Goal: Task Accomplishment & Management: Manage account settings

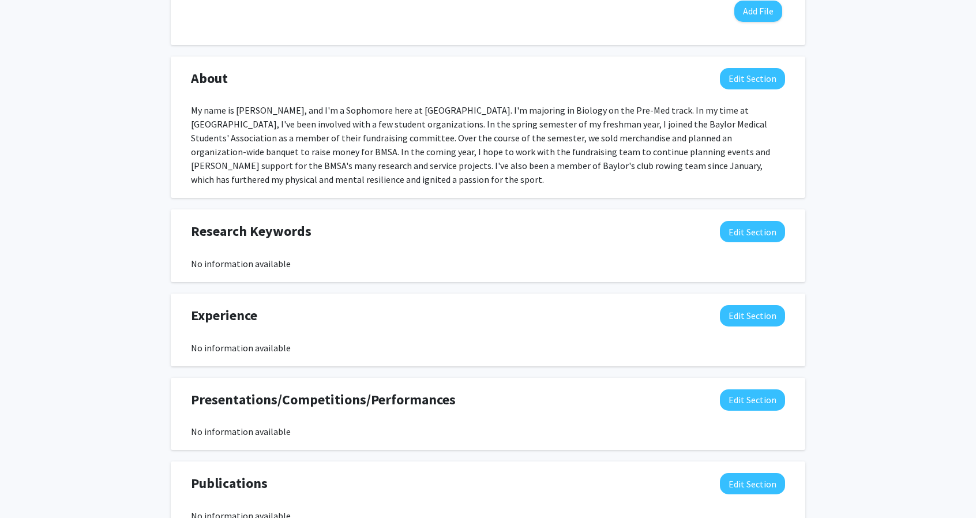
scroll to position [461, 0]
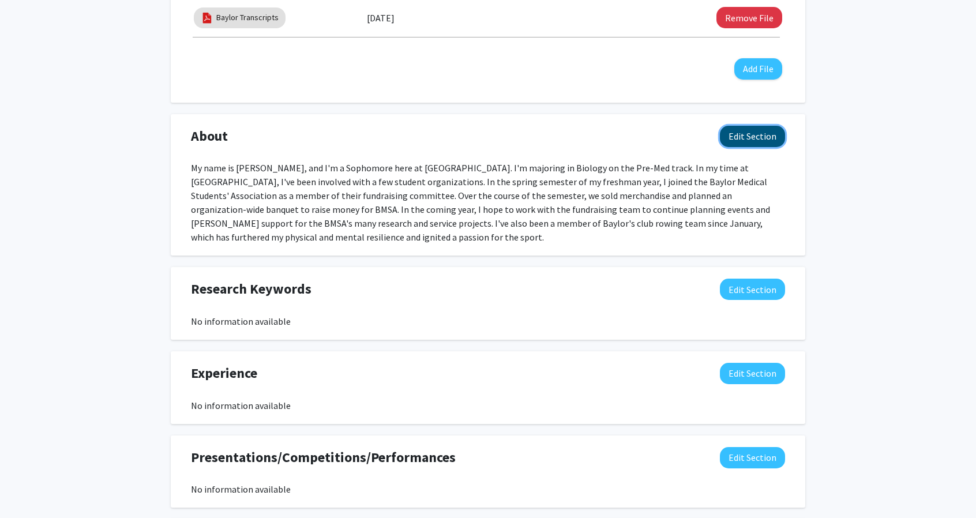
click at [750, 137] on button "Edit Section" at bounding box center [752, 136] width 65 height 21
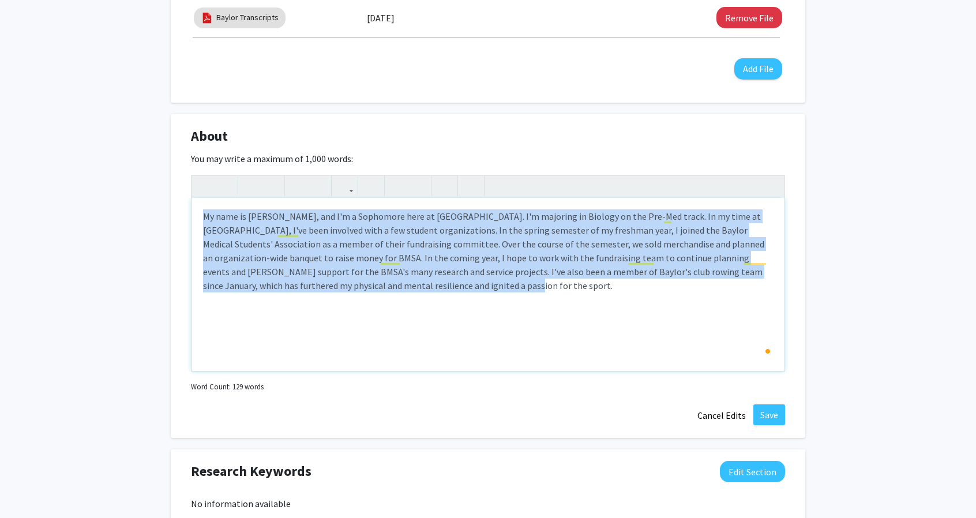
paste div "To enrich screen reader interactions, please activate Accessibility in Grammarl…"
type textarea "<l>Ip dolo si Ametco Adipis, eli S'd e Temporinc utla et Dolore Magnaaliqu. E'a…"
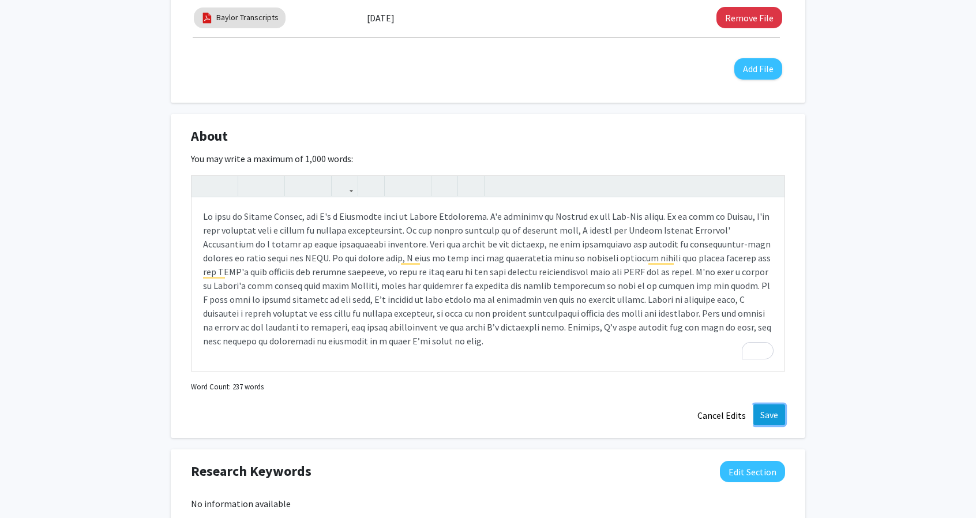
click at [771, 412] on button "Save" at bounding box center [769, 414] width 32 height 21
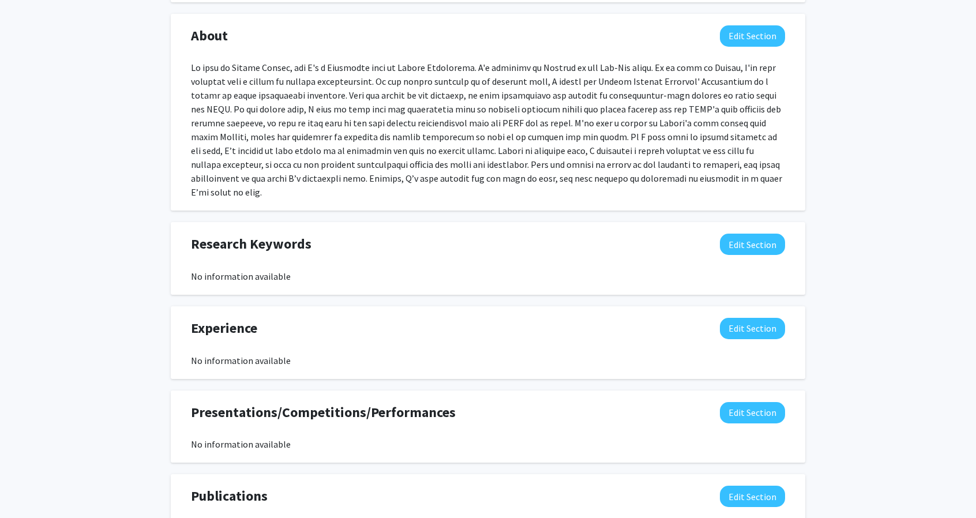
scroll to position [577, 0]
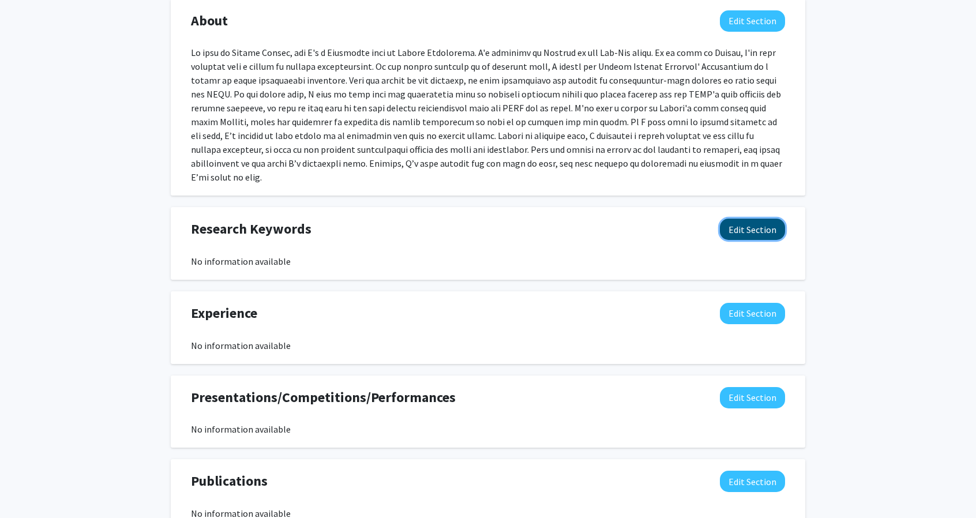
click at [749, 234] on button "Edit Section" at bounding box center [752, 229] width 65 height 21
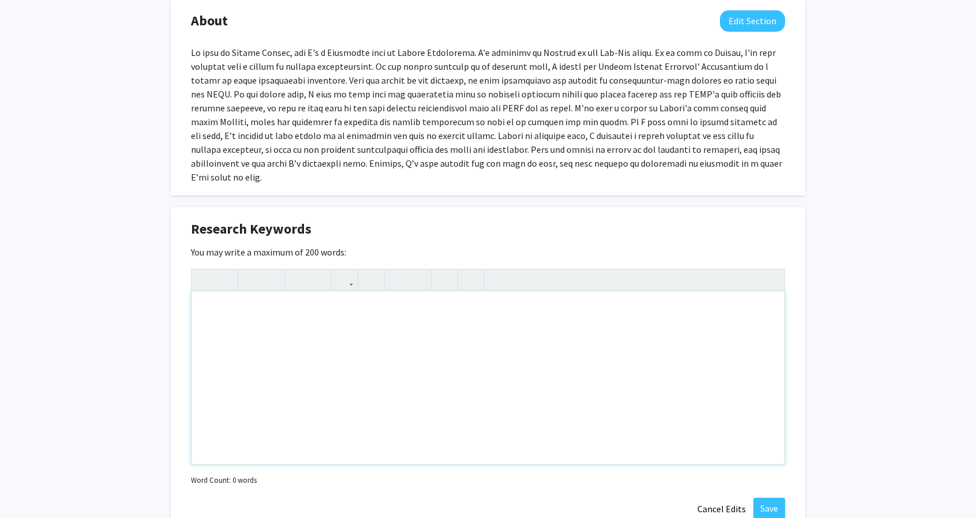
click at [315, 307] on div "Note to users with screen readers: Please deactivate our accessibility plugin f…" at bounding box center [487, 377] width 593 height 173
click at [280, 305] on div "[MEDICAL_DATA] Stroke Neuroplasticity Dreams" at bounding box center [487, 377] width 593 height 173
click at [310, 306] on div "[MEDICAL_DATA] Stroke Neuroplasticity Dreams" at bounding box center [487, 377] width 593 height 173
click at [373, 306] on div "[MEDICAL_DATA] Stroke Neuroplasticity Dreams" at bounding box center [487, 377] width 593 height 173
click at [439, 305] on div "[MEDICAL_DATA] Stroke Neuroplasticity Dreams" at bounding box center [487, 377] width 593 height 173
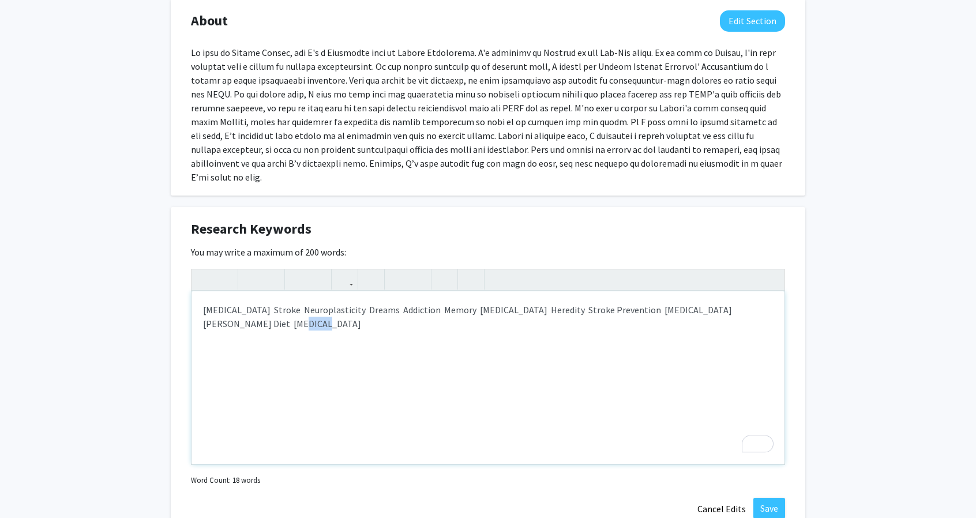
drag, startPoint x: 268, startPoint y: 318, endPoint x: 254, endPoint y: 318, distance: 13.3
click at [254, 318] on div "[MEDICAL_DATA] Stroke Neuroplasticity Dreams Addiction Memory [MEDICAL_DATA] He…" at bounding box center [487, 377] width 593 height 173
click at [250, 318] on div "[MEDICAL_DATA] Stroke Neuroplasticity Dreams Addiction Memory [MEDICAL_DATA] He…" at bounding box center [487, 377] width 593 height 173
drag, startPoint x: 250, startPoint y: 318, endPoint x: 267, endPoint y: 322, distance: 17.2
click at [267, 322] on div "[MEDICAL_DATA] Stroke Neuroplasticity Dreams Addiction Memory [MEDICAL_DATA] He…" at bounding box center [487, 377] width 593 height 173
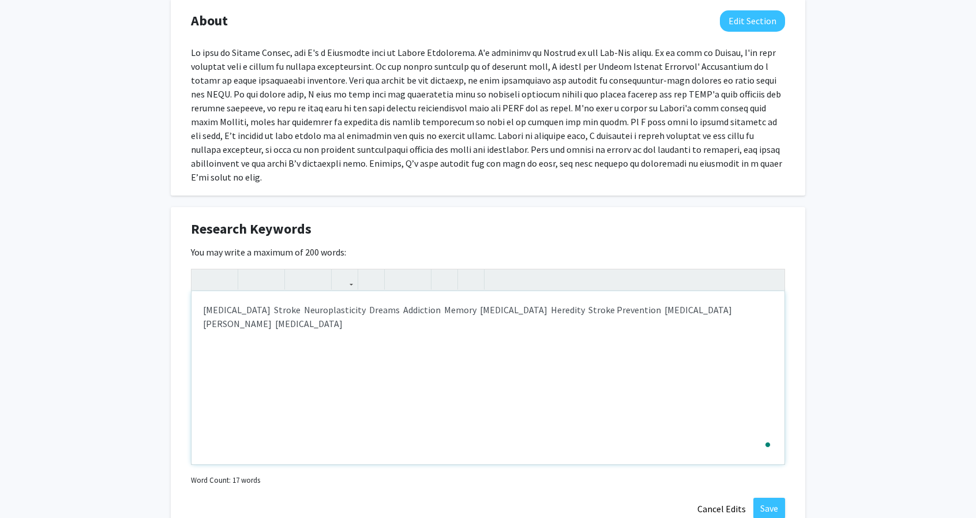
click at [338, 319] on div "[MEDICAL_DATA] Stroke Neuroplasticity Dreams Addiction Memory [MEDICAL_DATA] He…" at bounding box center [487, 377] width 593 height 173
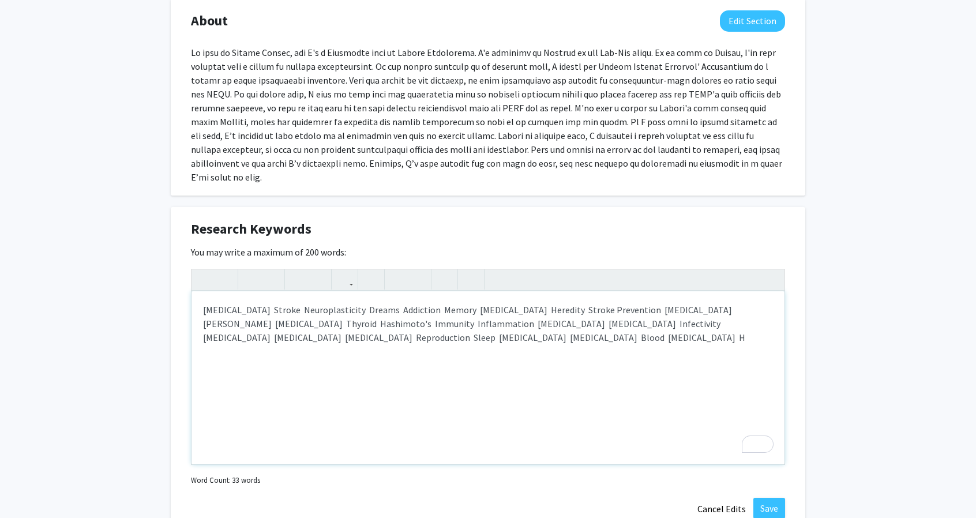
type textarea "[MEDICAL_DATA]&nbsp; Stroke&nbsp; Neuroplasticity&nbsp; Dreams&nbsp; Addiction&…"
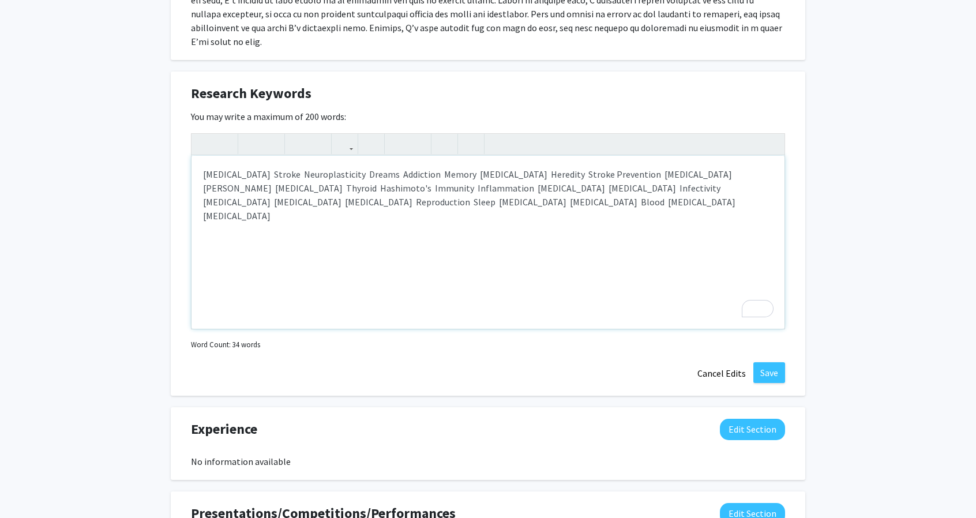
scroll to position [750, 0]
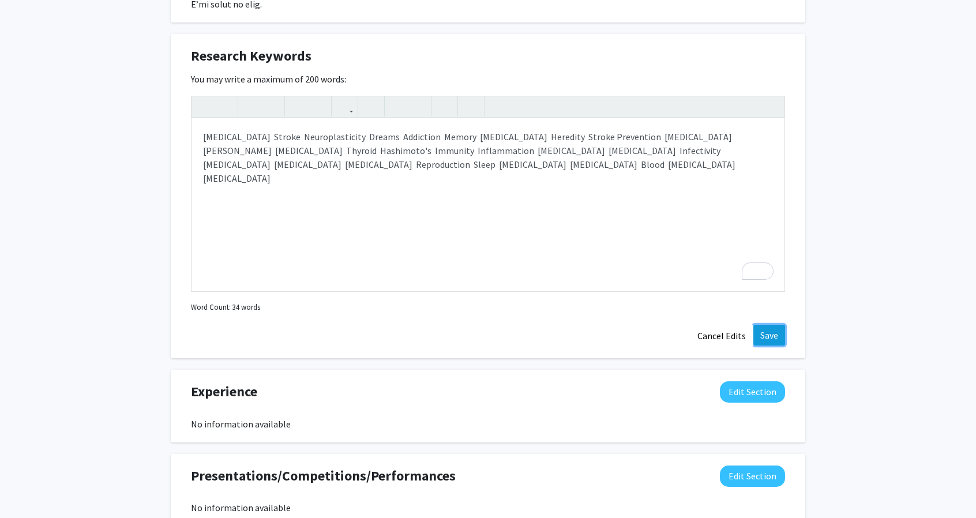
click at [768, 335] on button "Save" at bounding box center [769, 335] width 32 height 21
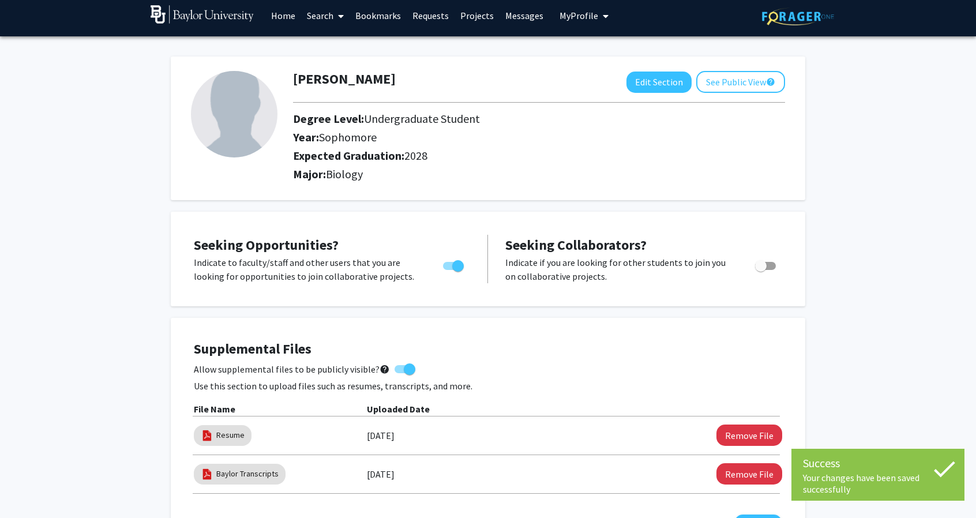
scroll to position [0, 0]
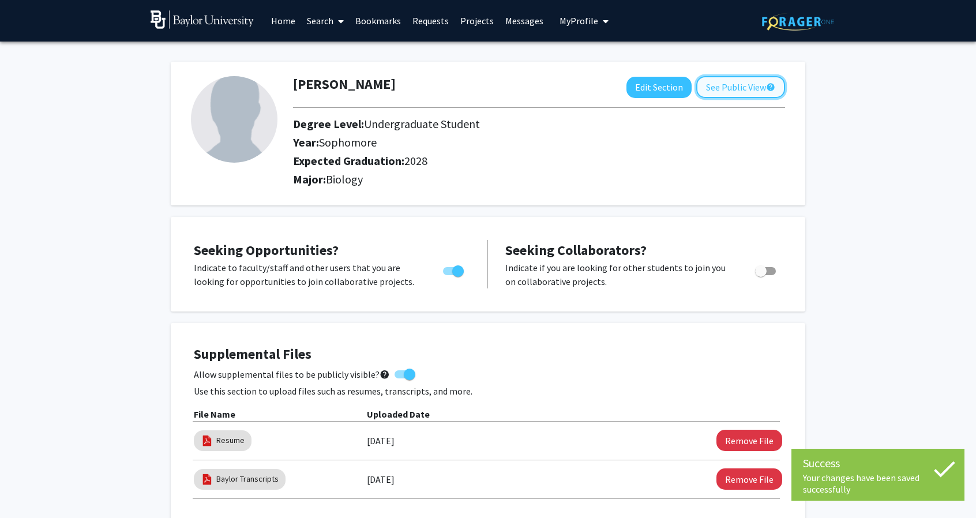
click at [734, 88] on button "See Public View help" at bounding box center [740, 87] width 89 height 22
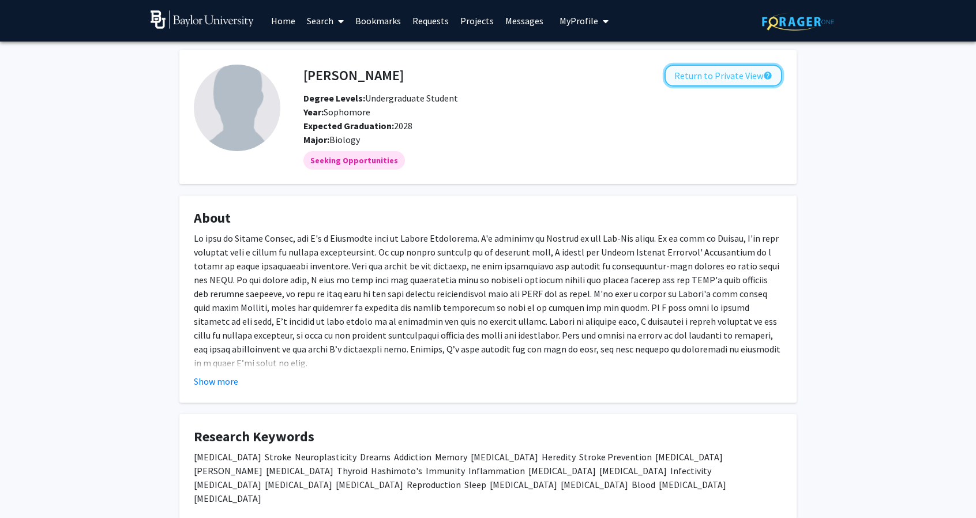
click at [741, 71] on button "Return to Private View help" at bounding box center [723, 76] width 118 height 22
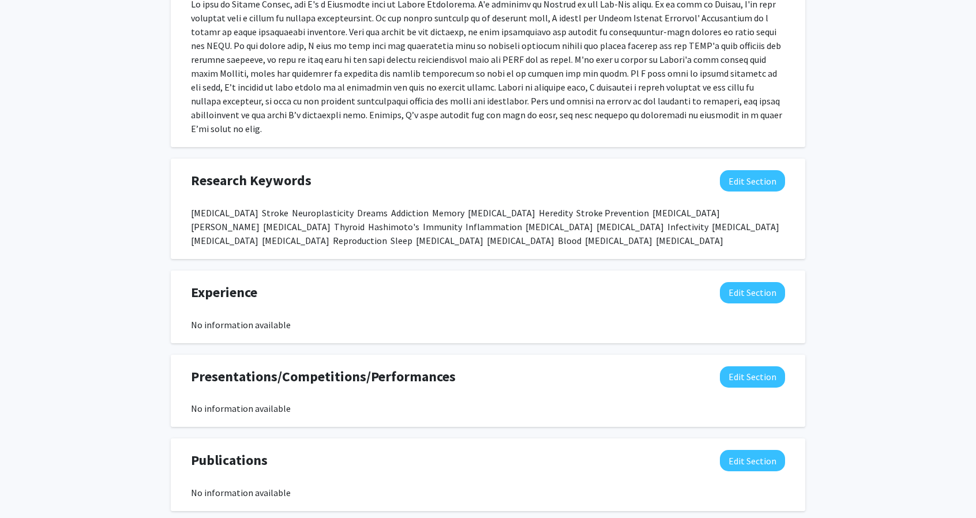
scroll to position [634, 0]
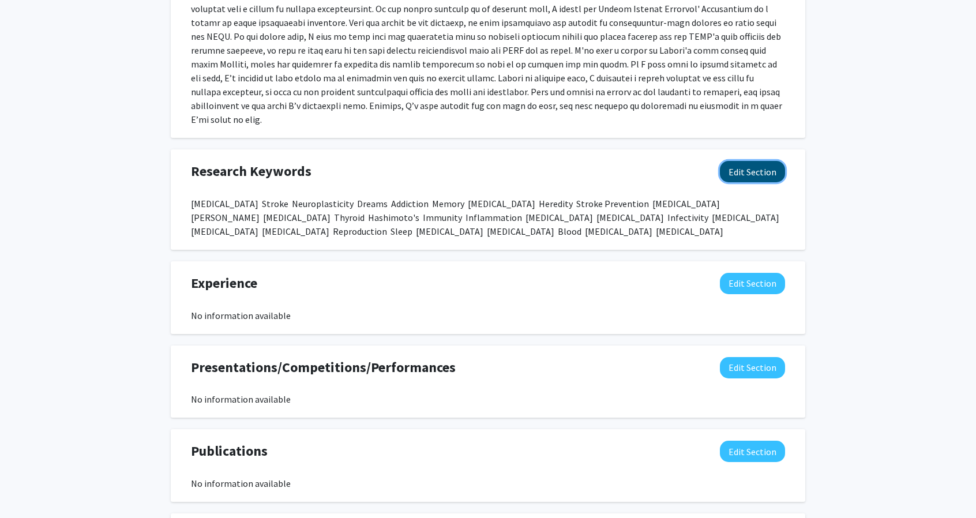
click at [749, 172] on button "Edit Section" at bounding box center [752, 171] width 65 height 21
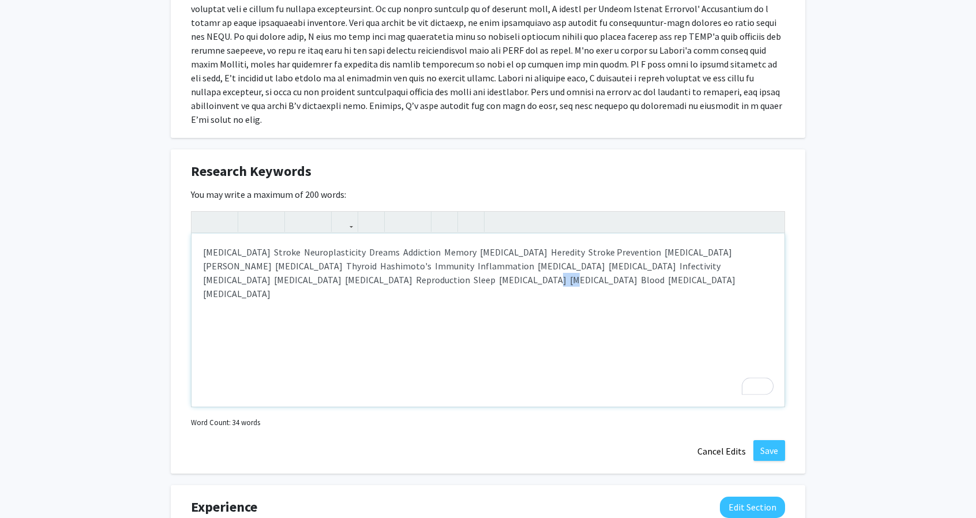
drag, startPoint x: 453, startPoint y: 275, endPoint x: 411, endPoint y: 271, distance: 42.9
click at [411, 271] on div "[MEDICAL_DATA] Stroke Neuroplasticity Dreams Addiction Memory [MEDICAL_DATA] He…" at bounding box center [487, 320] width 593 height 173
type textarea "[MEDICAL_DATA]&nbsp; Stroke&nbsp; Neuroplasticity&nbsp; Dreams&nbsp; Addiction&…"
click at [579, 264] on div "[MEDICAL_DATA] Stroke Neuroplasticity Dreams Addiction Memory [MEDICAL_DATA] He…" at bounding box center [487, 320] width 593 height 173
click at [697, 276] on div "[MEDICAL_DATA] Stroke Neuroplasticity Dreams Addiction Memory [MEDICAL_DATA] He…" at bounding box center [487, 320] width 593 height 173
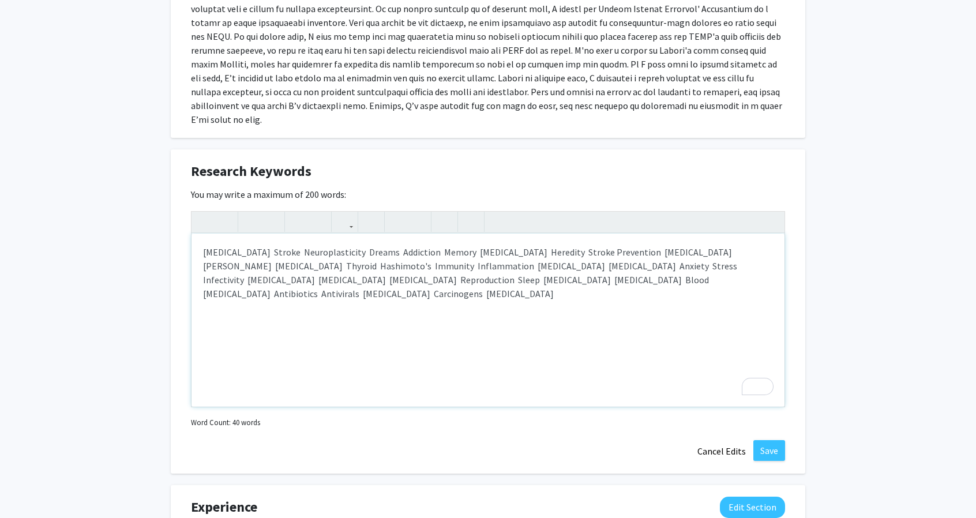
click at [240, 274] on div "[MEDICAL_DATA] Stroke Neuroplasticity Dreams Addiction Memory [MEDICAL_DATA] He…" at bounding box center [487, 320] width 593 height 173
click at [392, 295] on div "[MEDICAL_DATA] Stroke Neuroplasticity Dreams Addiction Memory [MEDICAL_DATA] He…" at bounding box center [487, 320] width 593 height 173
click at [772, 442] on button "Save" at bounding box center [769, 450] width 32 height 21
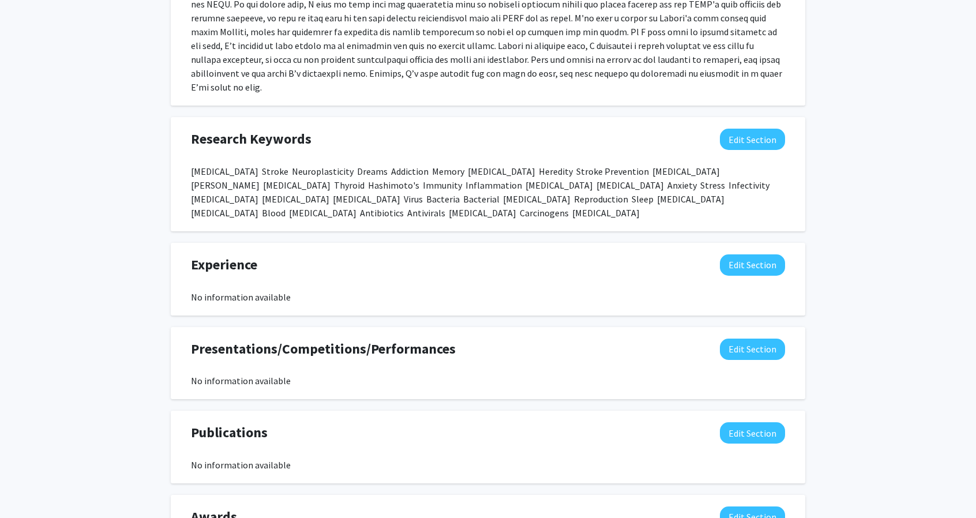
scroll to position [519, 0]
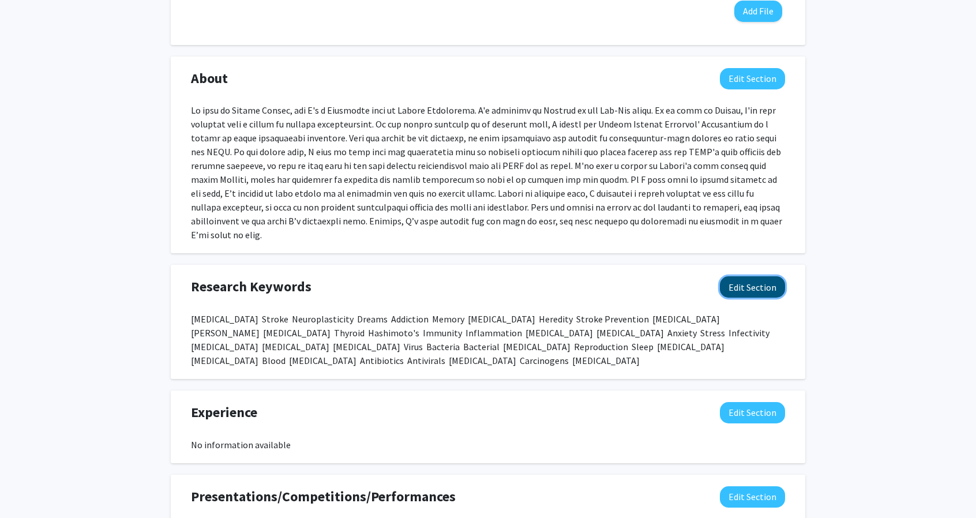
click at [768, 289] on button "Edit Section" at bounding box center [752, 286] width 65 height 21
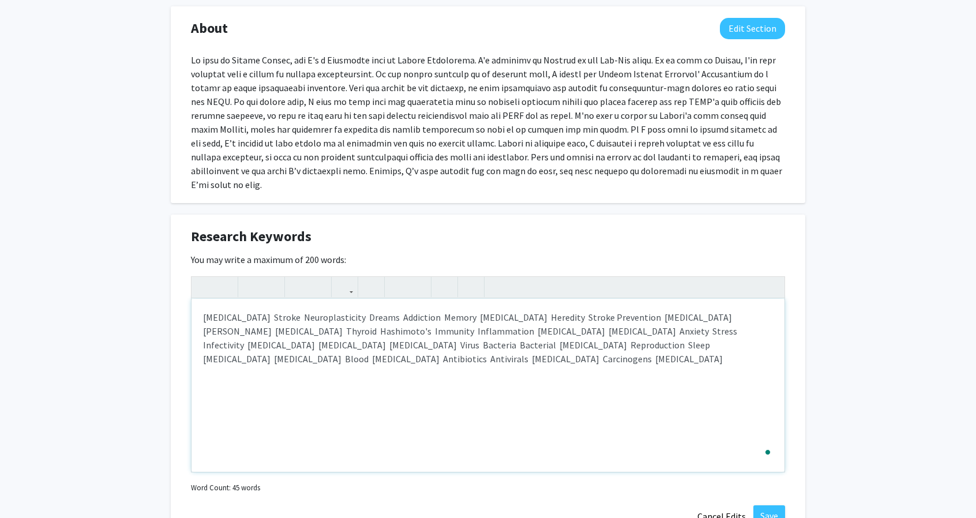
scroll to position [577, 0]
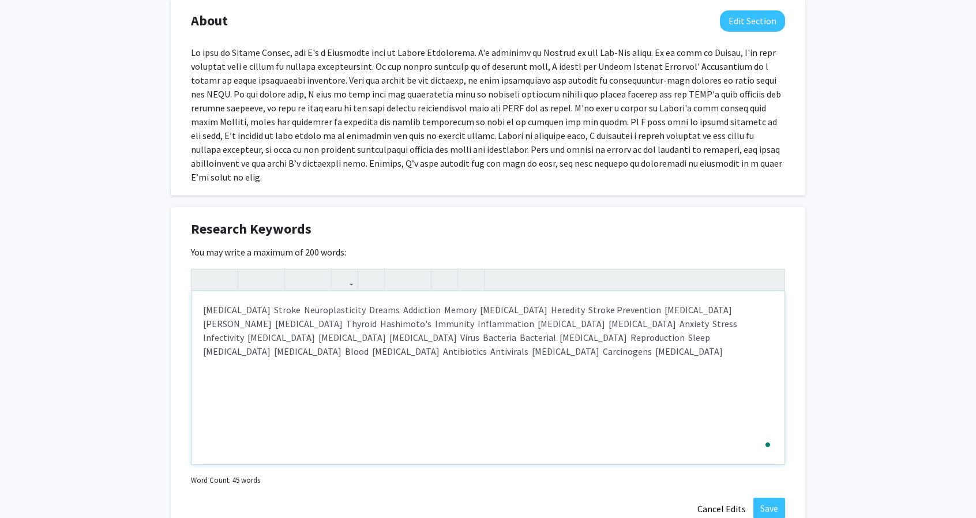
click at [473, 352] on div "[MEDICAL_DATA] Stroke Neuroplasticity Dreams Addiction Memory [MEDICAL_DATA] He…" at bounding box center [487, 377] width 593 height 173
click at [294, 347] on div "[MEDICAL_DATA] Stroke Neuroplasticity Dreams Addiction Memory [MEDICAL_DATA] He…" at bounding box center [487, 377] width 593 height 173
click at [384, 355] on div "[MEDICAL_DATA] Stroke Neuroplasticity Dreams Addiction Memory [MEDICAL_DATA] He…" at bounding box center [487, 377] width 593 height 173
click at [293, 345] on div "[MEDICAL_DATA] Stroke Neuroplasticity Dreams Addiction Memory [MEDICAL_DATA] He…" at bounding box center [487, 377] width 593 height 173
click at [262, 343] on div "[MEDICAL_DATA] Stroke Neuroplasticity Dreams Addiction Memory [MEDICAL_DATA] He…" at bounding box center [487, 377] width 593 height 173
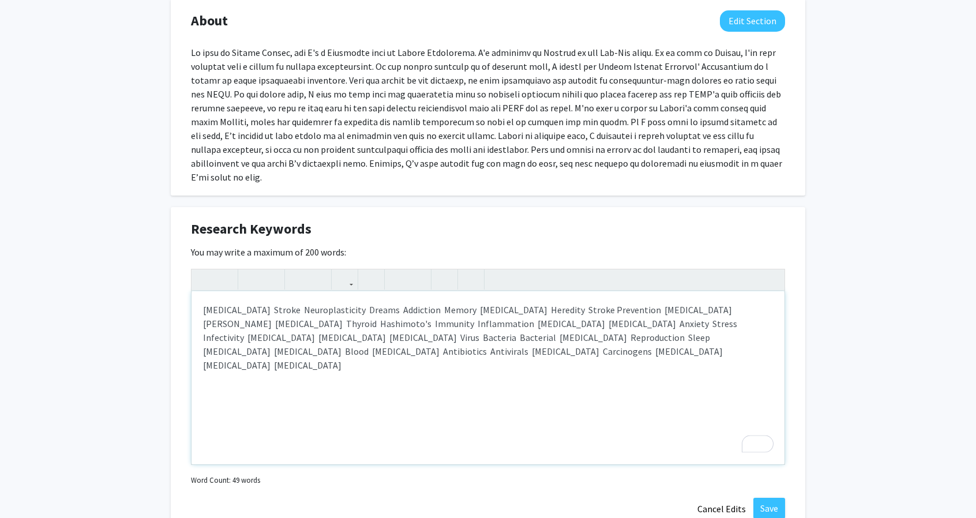
click at [385, 344] on div "[MEDICAL_DATA] Stroke Neuroplasticity Dreams Addiction Memory [MEDICAL_DATA] He…" at bounding box center [487, 377] width 593 height 173
click at [532, 306] on div "[MEDICAL_DATA] Stroke Neuroplasticity Dreams Addiction Memory [MEDICAL_DATA] He…" at bounding box center [487, 377] width 593 height 173
click at [560, 304] on div "[MEDICAL_DATA] Stroke Neuroplasticity Dreams Addiction Memory [MEDICAL_DATA] Lo…" at bounding box center [487, 377] width 593 height 173
click at [610, 305] on div "[MEDICAL_DATA] Stroke Neuroplasticity Dreams Addiction Memory [MEDICAL_DATA] Lo…" at bounding box center [487, 377] width 593 height 173
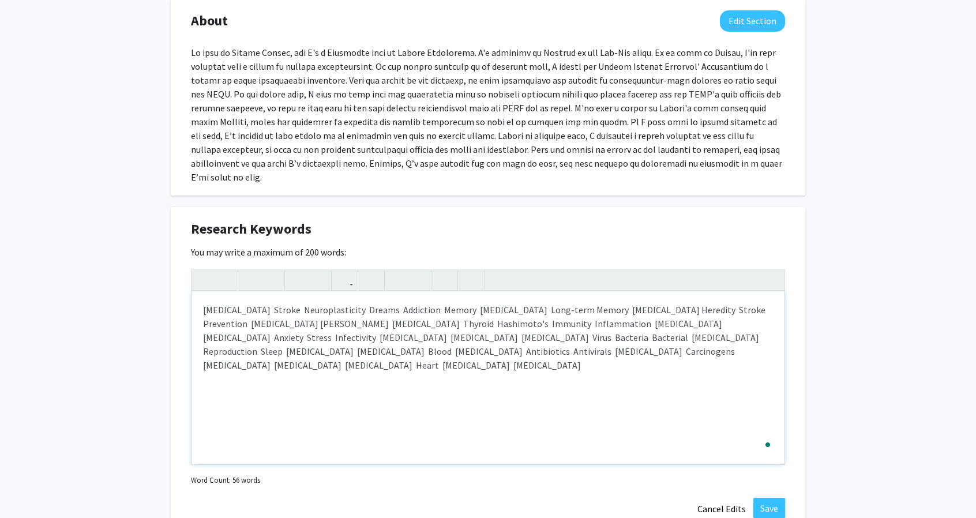
type textarea "[MEDICAL_DATA]&nbsp; Stroke&nbsp; Neuroplasticity&nbsp; Dreams&nbsp; Addiction&…"
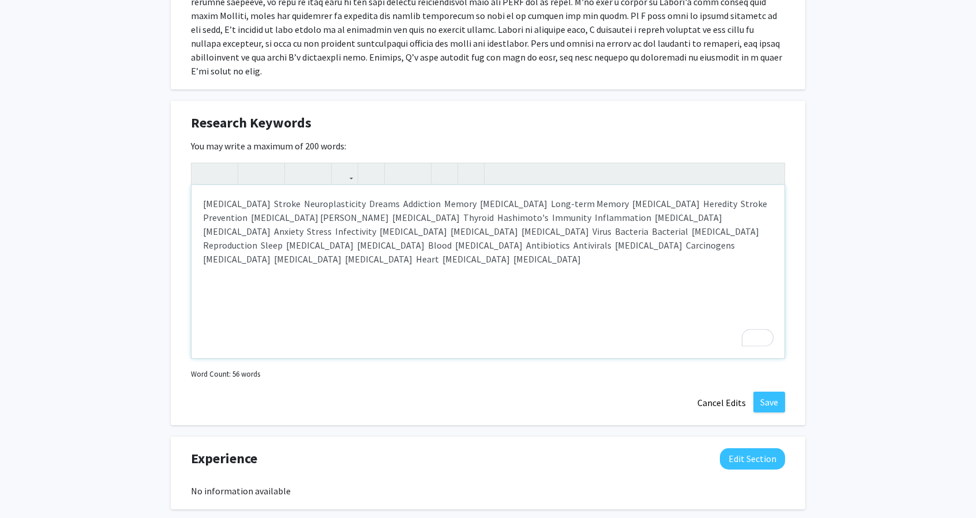
scroll to position [692, 0]
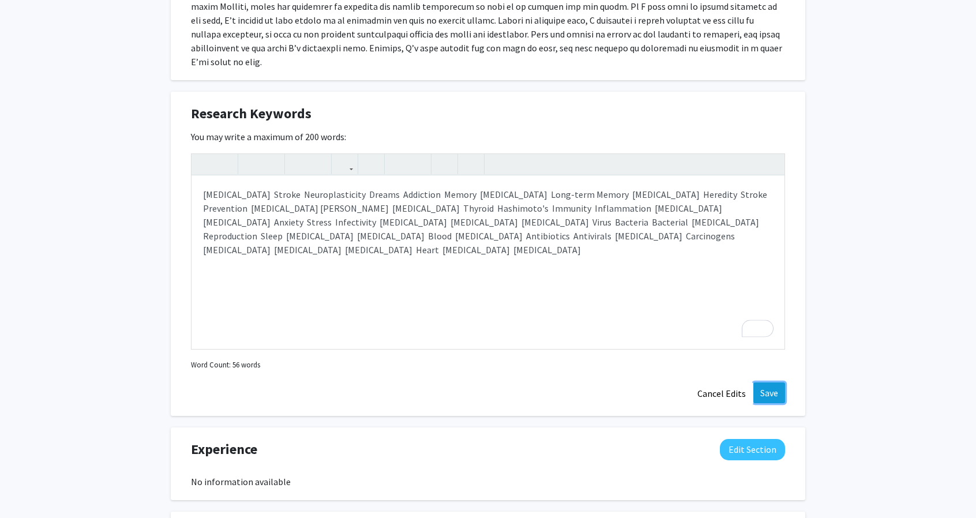
click at [756, 382] on button "Save" at bounding box center [769, 392] width 32 height 21
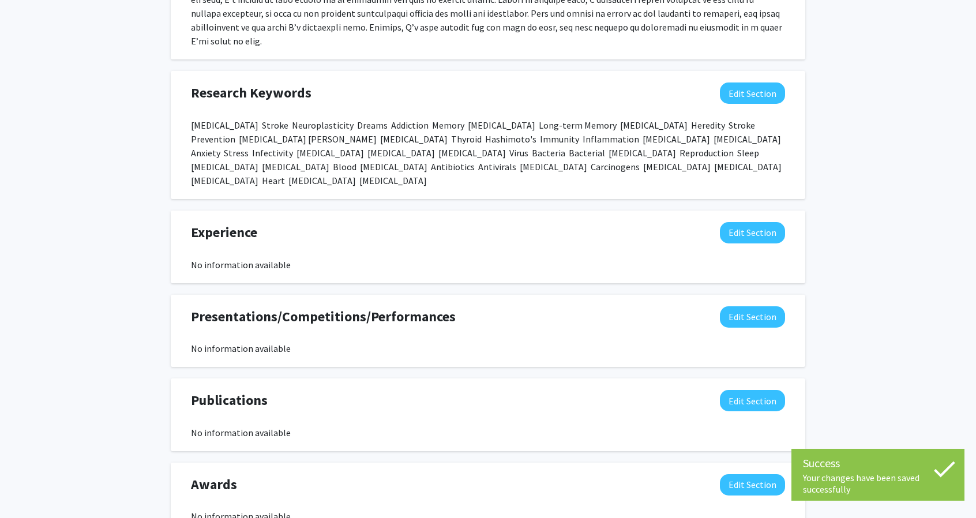
scroll to position [750, 0]
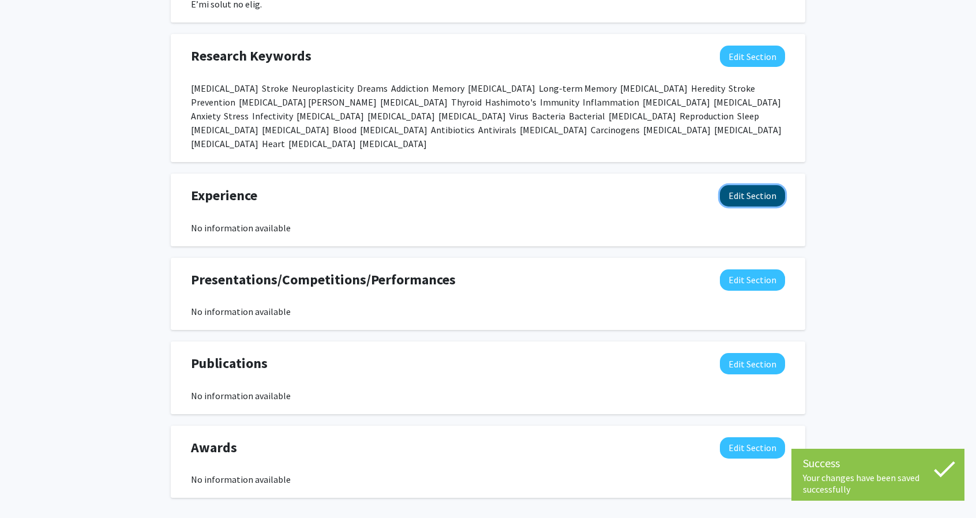
click at [751, 185] on button "Edit Section" at bounding box center [752, 195] width 65 height 21
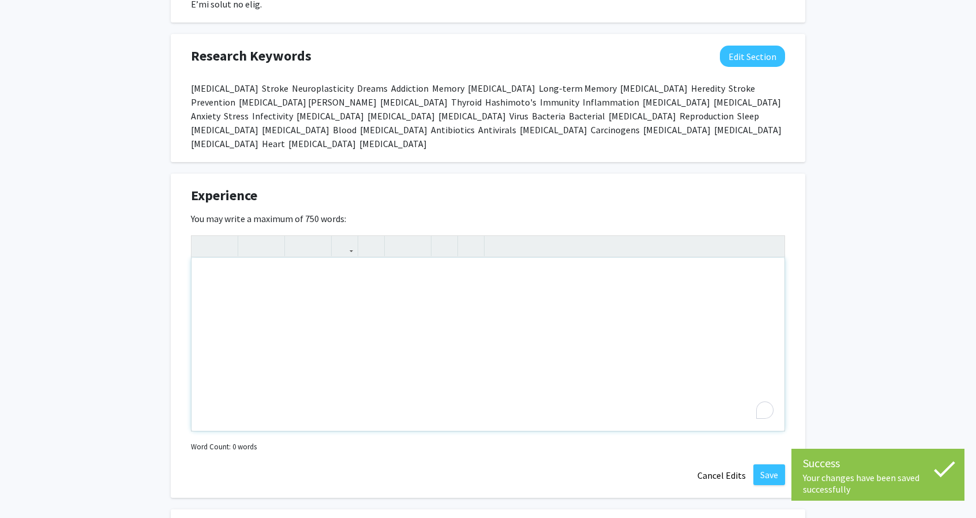
click at [253, 275] on div "To enrich screen reader interactions, please activate Accessibility in Grammarl…" at bounding box center [487, 344] width 593 height 173
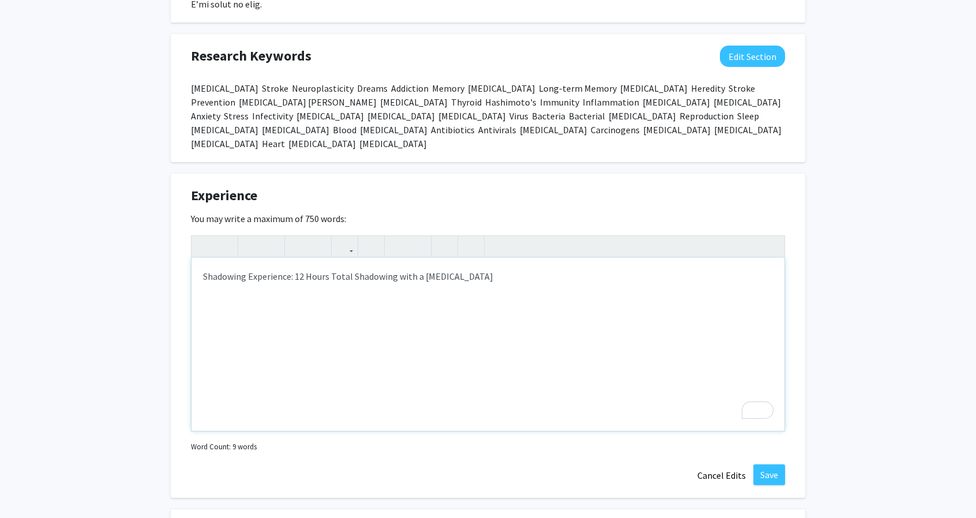
click at [490, 269] on p "Shadowing Experience: 12 Hours Total Shadowing with a [MEDICAL_DATA]" at bounding box center [488, 276] width 570 height 14
click at [463, 269] on p "Shadowing Experience: 12 Hours Total Shadowing with a [MEDICAL_DATA]" at bounding box center [488, 276] width 570 height 14
drag, startPoint x: 416, startPoint y: 259, endPoint x: 456, endPoint y: 260, distance: 40.4
click at [456, 269] on p "Shadowing Experience: 12 Hours Total Shadowing with a [MEDICAL_DATA] [PERSON_NA…" at bounding box center [488, 276] width 570 height 14
click at [527, 258] on div "Shadowing Experience: 12 Hours Total Shadowing with [PERSON_NAME], MD" at bounding box center [487, 344] width 593 height 173
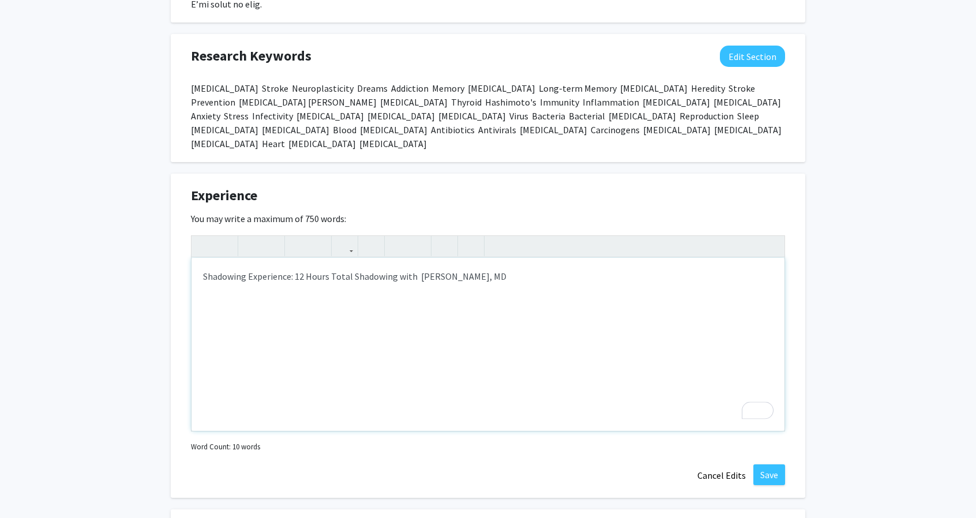
click at [502, 269] on p "Shadowing Experience: 12 Hours Total Shadowing with [PERSON_NAME], MD" at bounding box center [488, 276] width 570 height 14
click at [305, 269] on p "Shadowing Experience: 12 Hours Total Shadowing with [PERSON_NAME], MD" at bounding box center [488, 276] width 570 height 14
click at [302, 269] on p "Shadowing Experience: 12 Hours Total Shadowing with [PERSON_NAME], MD" at bounding box center [488, 276] width 570 height 14
click at [332, 269] on p "Shadowing Experience: 12 Hours Total Shadowing with [PERSON_NAME], MD" at bounding box center [488, 276] width 570 height 14
click at [523, 269] on p "Shadowing Experience: 12 Hours of Total Shadowing with [PERSON_NAME], [GEOGRAPH…" at bounding box center [488, 276] width 570 height 14
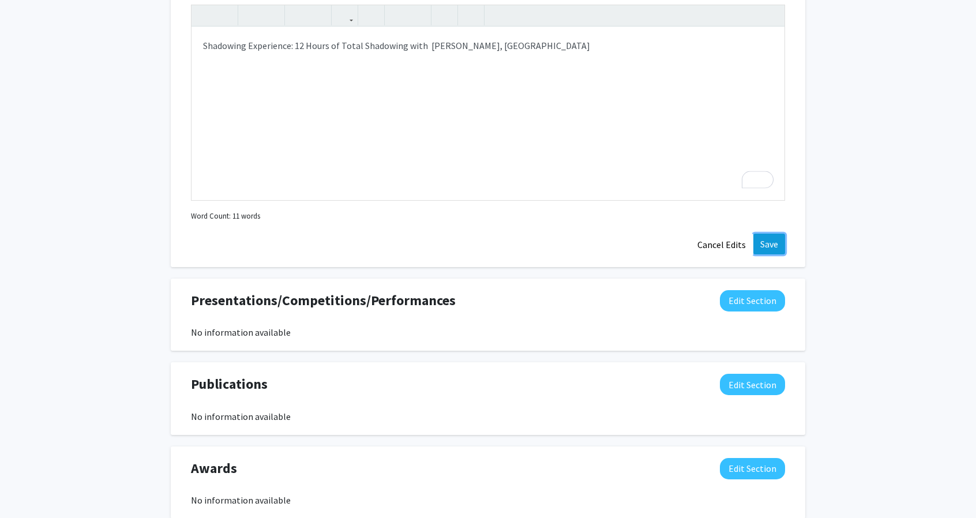
click at [777, 234] on button "Save" at bounding box center [769, 244] width 32 height 21
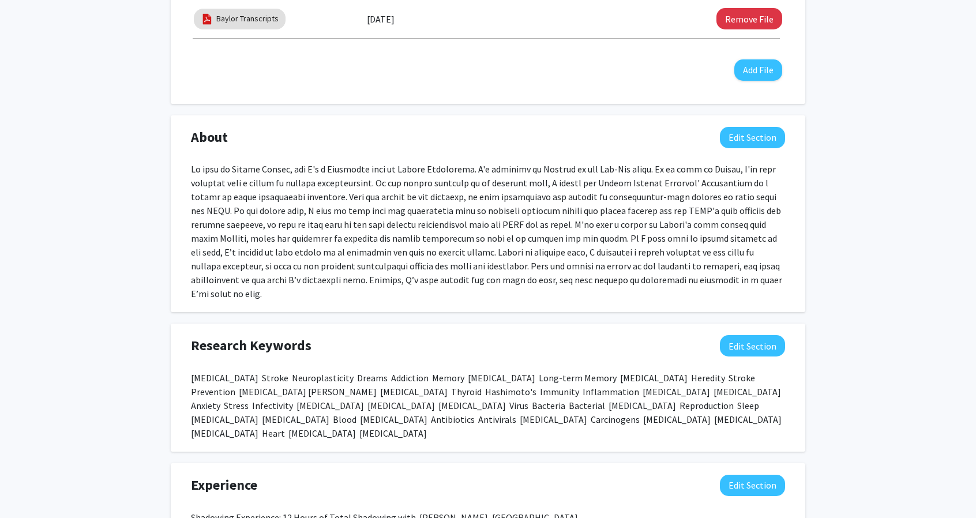
scroll to position [532, 0]
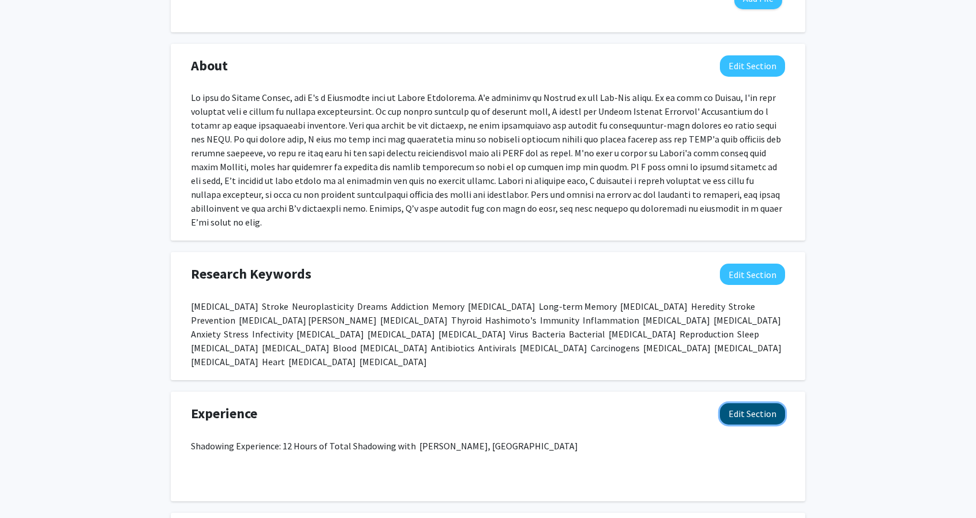
click at [752, 403] on button "Edit Section" at bounding box center [752, 413] width 65 height 21
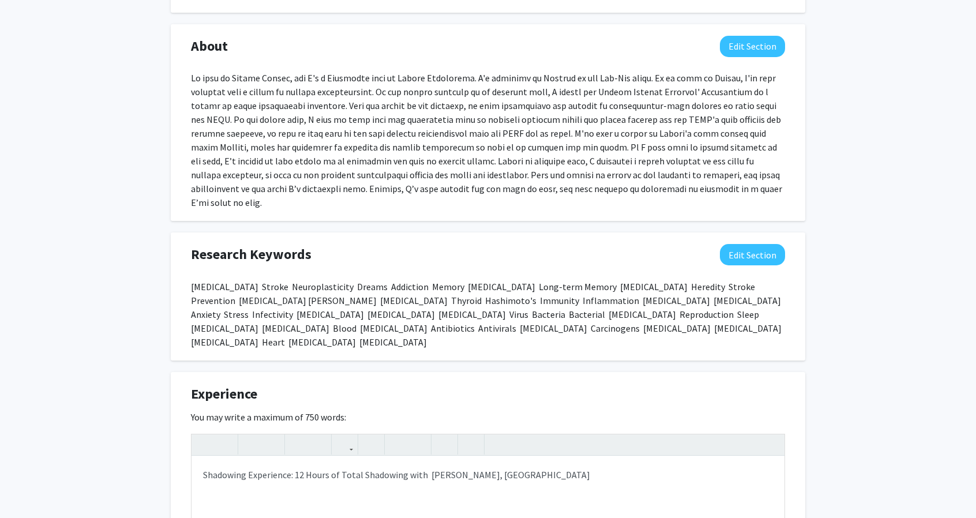
scroll to position [647, 0]
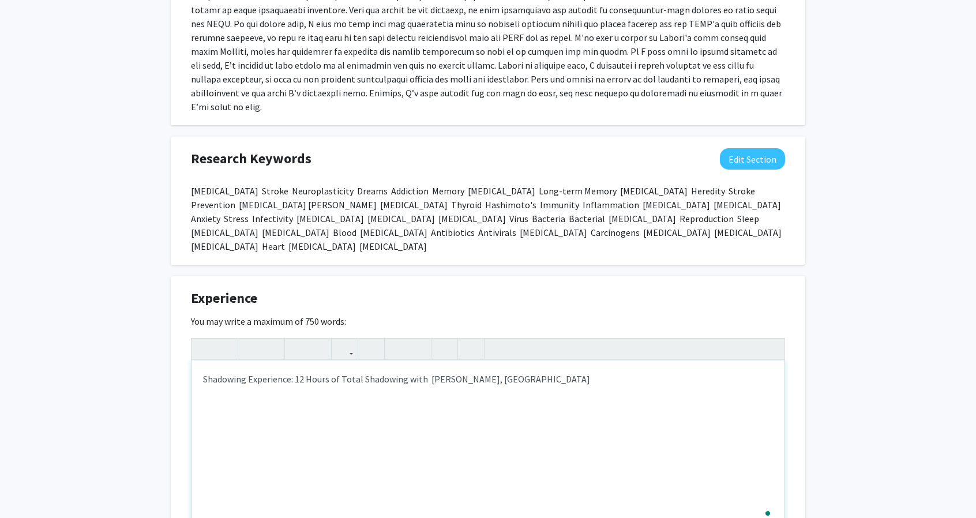
click at [505, 372] on p "Shadowing Experience: 12 Hours of Total Shadowing with [PERSON_NAME], [GEOGRAPH…" at bounding box center [488, 379] width 570 height 14
drag, startPoint x: 295, startPoint y: 357, endPoint x: 176, endPoint y: 357, distance: 118.8
click at [176, 357] on div "Experience Edit Section You may write a maximum of 750 words: <p>Shadowing Expe…" at bounding box center [488, 438] width 634 height 324
drag, startPoint x: 271, startPoint y: 358, endPoint x: 248, endPoint y: 358, distance: 23.1
click at [248, 372] on p "12 Hours of Total Shadowing with [PERSON_NAME], MD" at bounding box center [488, 379] width 570 height 14
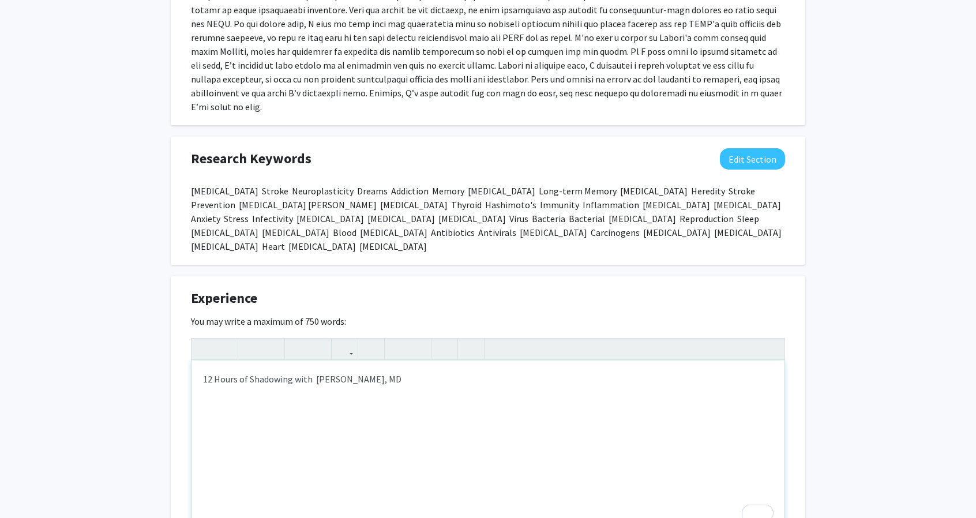
click at [412, 395] on p "To enrich screen reader interactions, please activate Accessibility in Grammarl…" at bounding box center [488, 402] width 570 height 14
click at [322, 419] on div "12 Hours of Shadowing with [PERSON_NAME], MD" at bounding box center [487, 446] width 593 height 173
click at [272, 471] on div "12 Hours of Shadowing with [PERSON_NAME], MD" at bounding box center [487, 446] width 593 height 173
type textarea "<p>12 Hours of Shadowing with&nbsp; [PERSON_NAME], MD</p><p>BMSA Fundraising Co…"
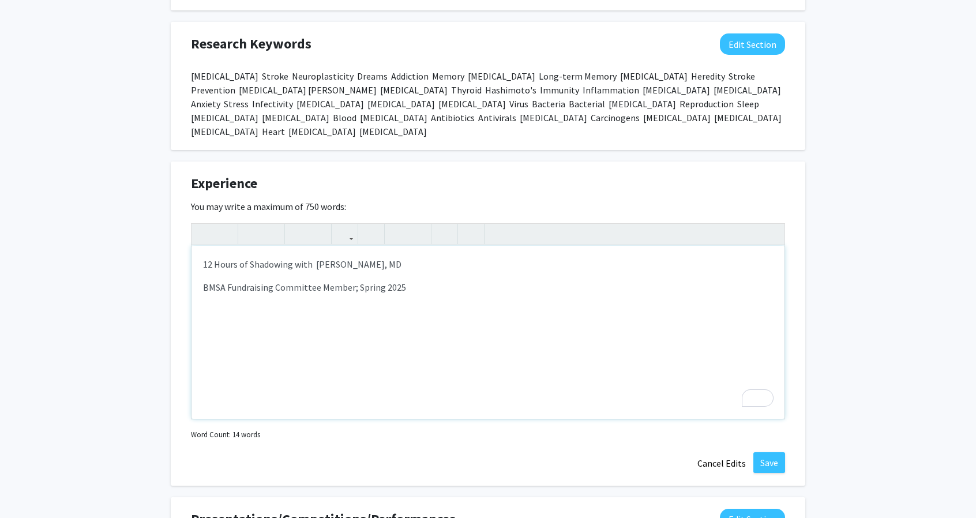
scroll to position [762, 0]
click at [770, 452] on button "Save" at bounding box center [769, 462] width 32 height 21
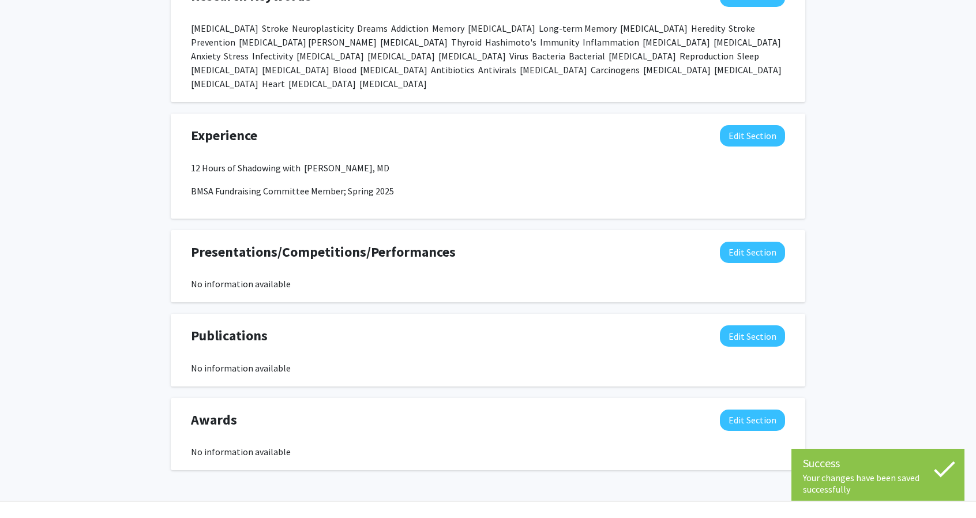
scroll to position [815, 0]
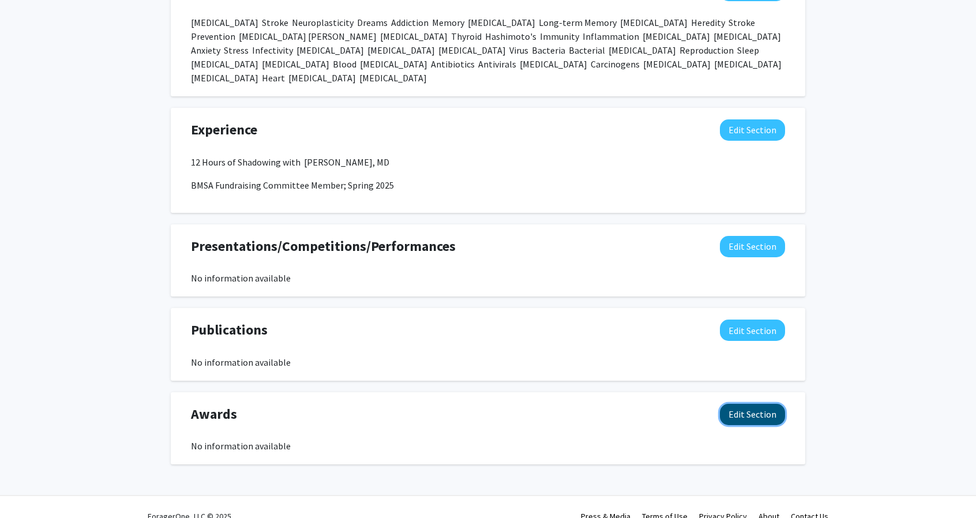
click at [736, 404] on button "Edit Section" at bounding box center [752, 414] width 65 height 21
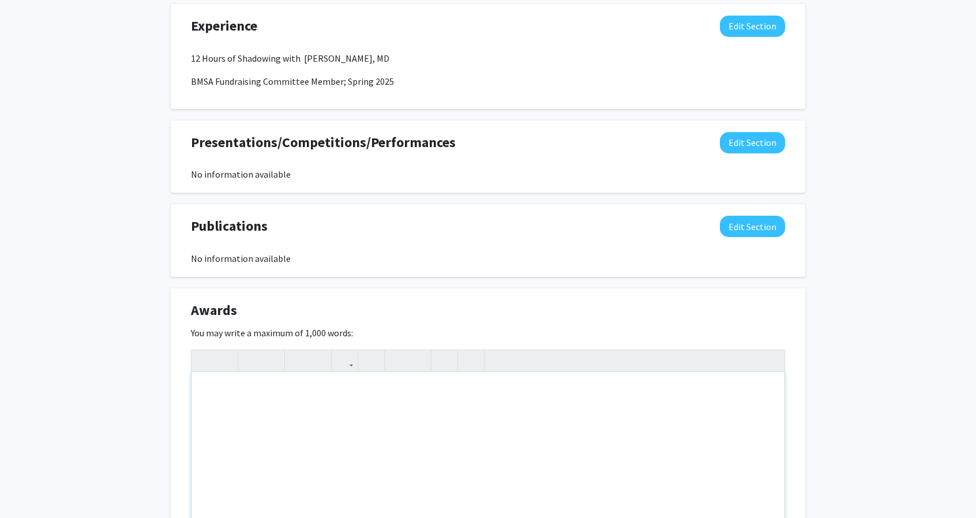
scroll to position [989, 0]
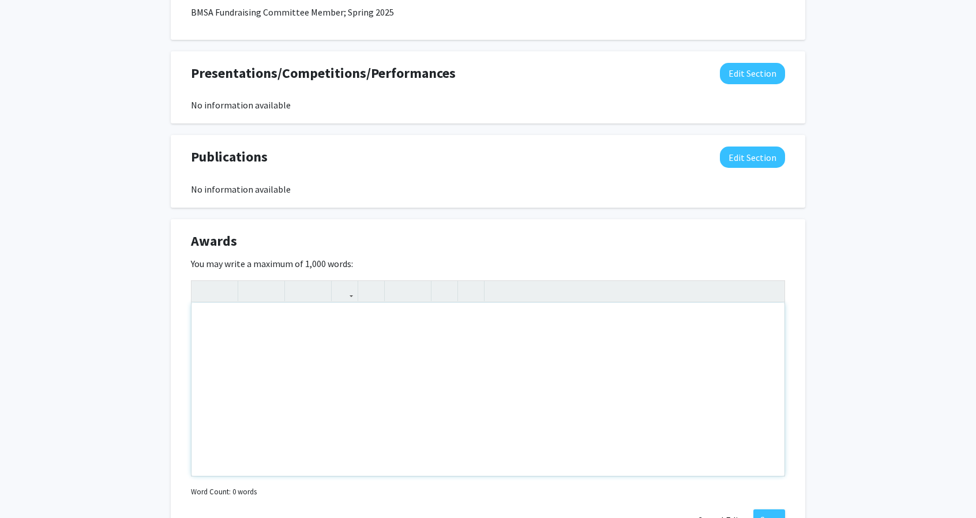
click at [359, 329] on div "Note to users with screen readers: Please deactivate our accessibility plugin f…" at bounding box center [487, 389] width 593 height 173
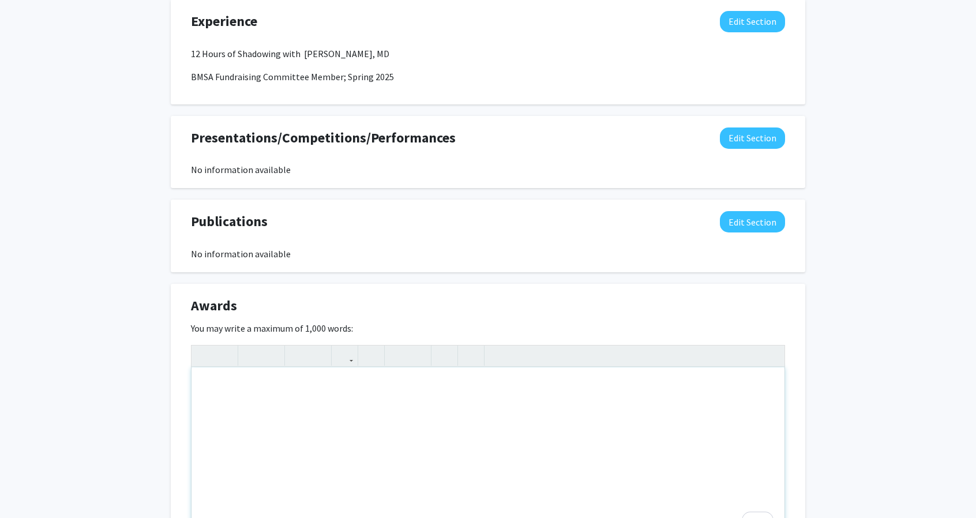
scroll to position [700, 0]
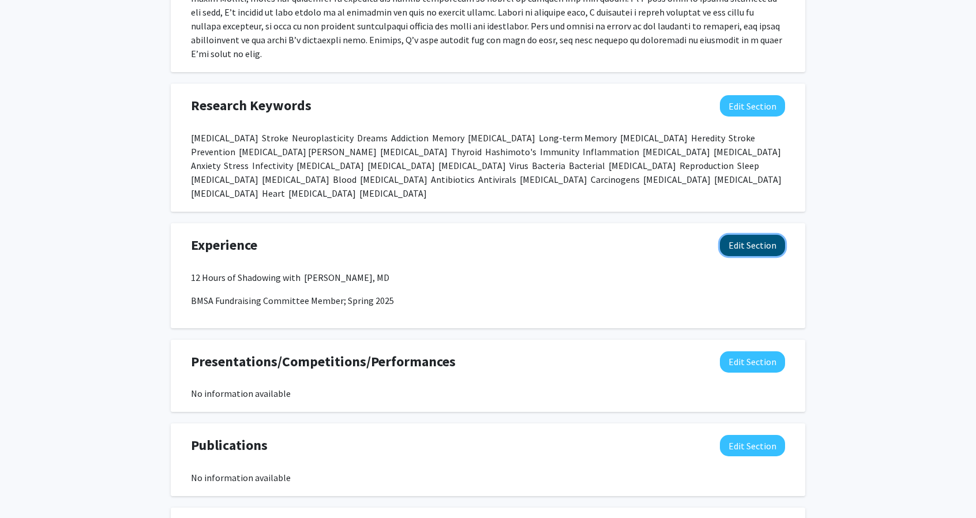
click at [762, 235] on button "Edit Section" at bounding box center [752, 245] width 65 height 21
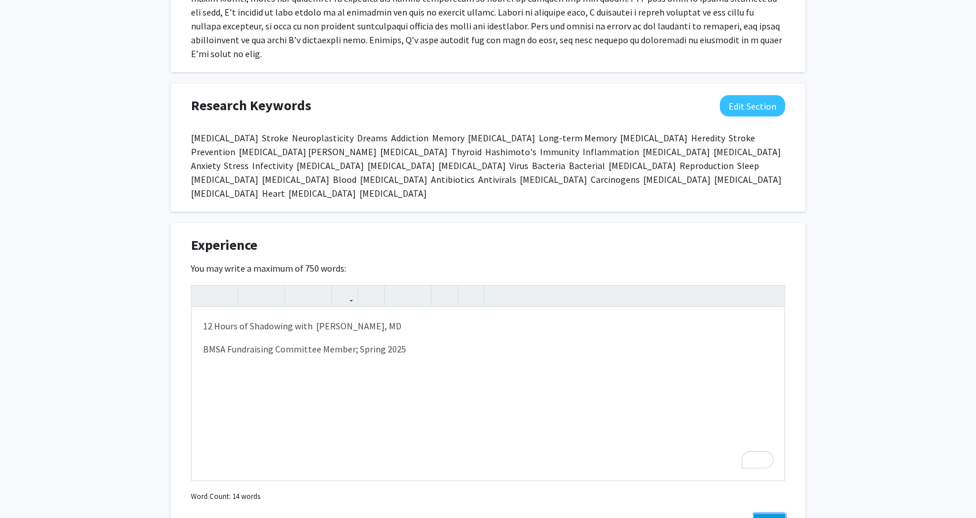
click at [768, 514] on button "Save" at bounding box center [769, 524] width 32 height 21
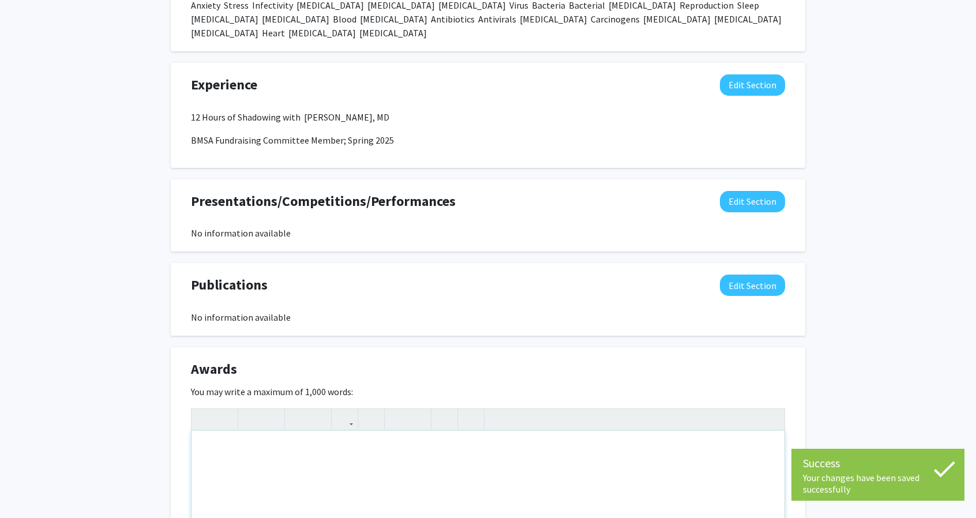
scroll to position [989, 0]
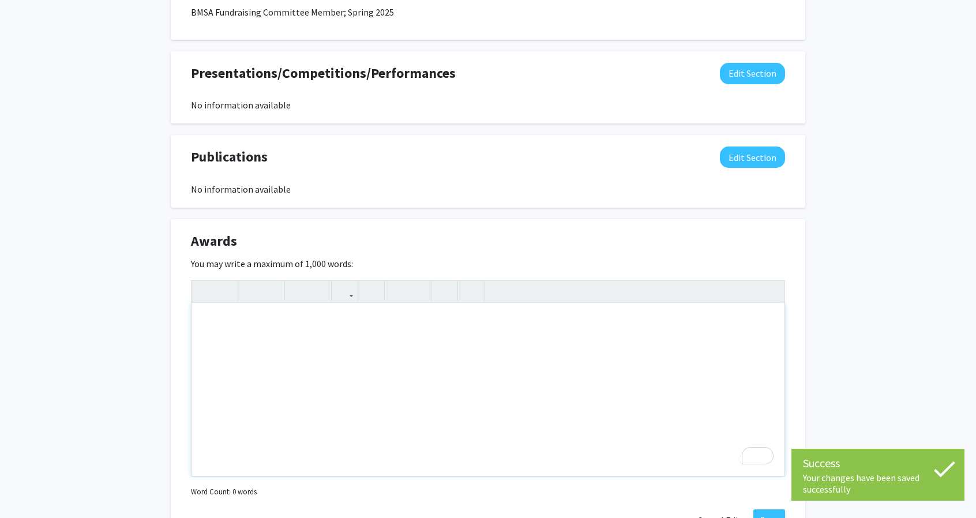
click at [409, 320] on div "To enrich screen reader interactions, please activate Accessibility in Grammarl…" at bounding box center [487, 389] width 593 height 173
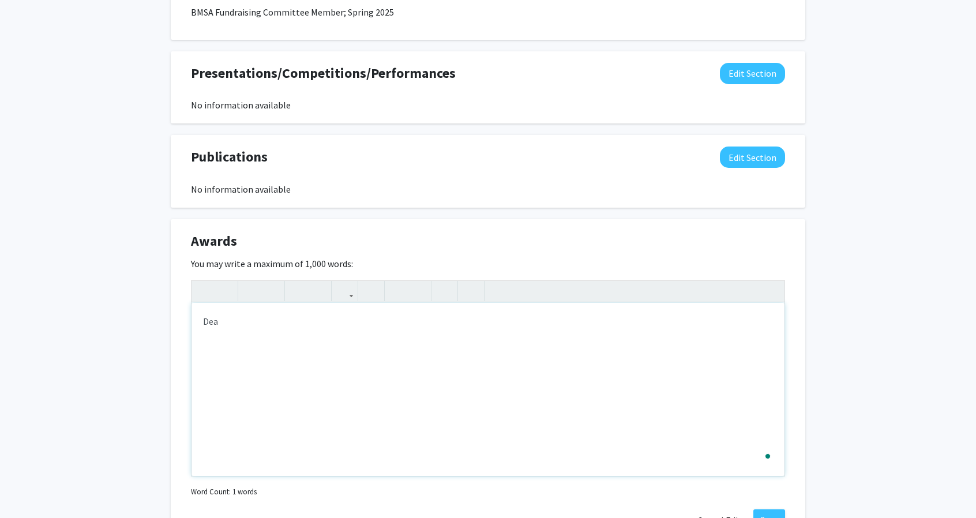
type textarea "D"
click at [302, 314] on p "Baylor [PERSON_NAME] List; Spring 2025" at bounding box center [488, 321] width 570 height 14
click at [405, 359] on div "Baylor [PERSON_NAME] List; Spring Semester, 2025" at bounding box center [487, 389] width 593 height 173
click at [201, 325] on div "Baylor [PERSON_NAME] List; Spring Semester, 2025 Head of School's List; Freshma…" at bounding box center [487, 389] width 593 height 173
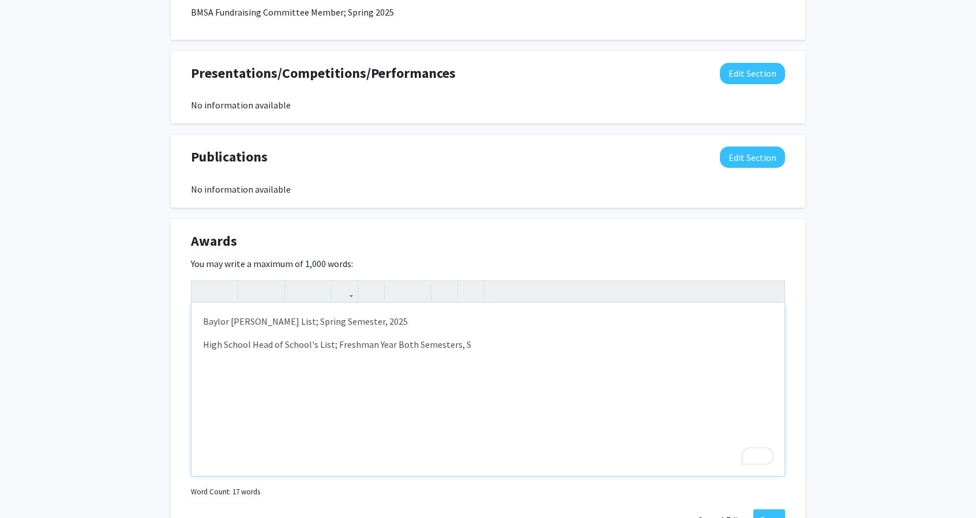
click at [495, 337] on p "High School Head of School's List; Freshman Year Both Semesters, S" at bounding box center [488, 344] width 570 height 14
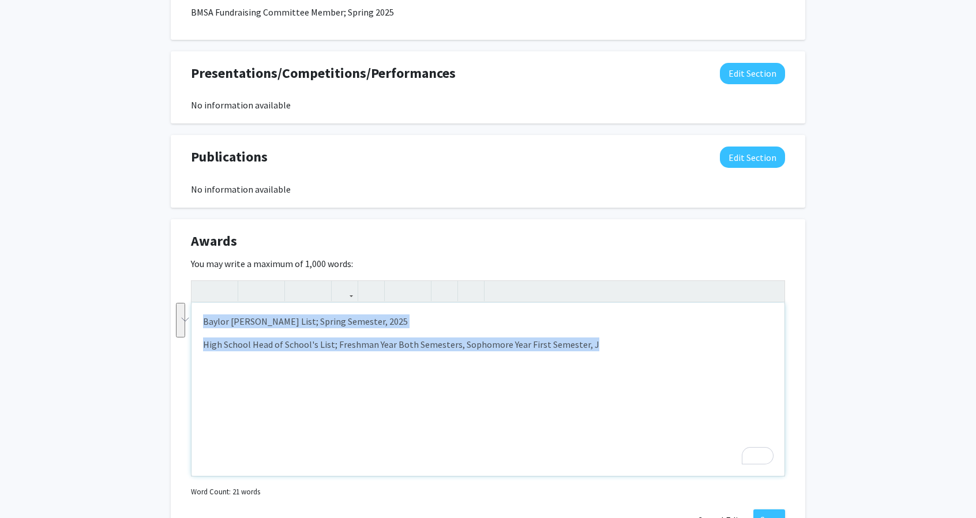
drag, startPoint x: 608, startPoint y: 330, endPoint x: 176, endPoint y: 295, distance: 432.9
click at [176, 295] on div "Awards Edit Section You may write a maximum of 1,000 words: <p>Baylor [PERSON_N…" at bounding box center [488, 381] width 634 height 324
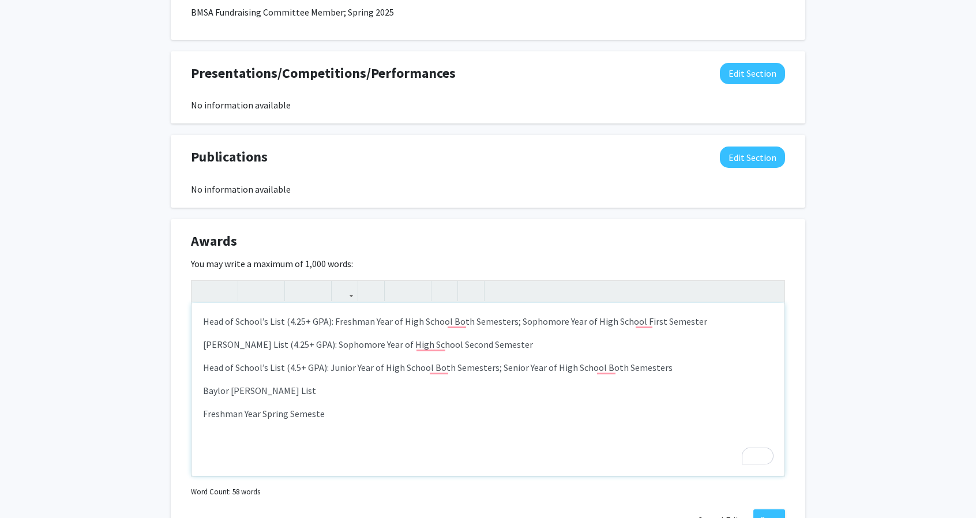
type textarea "<p>Head of School’s List (4.25+ GPA): Freshman Year of High School Both Semeste…"
click at [763, 509] on button "Save" at bounding box center [769, 519] width 32 height 21
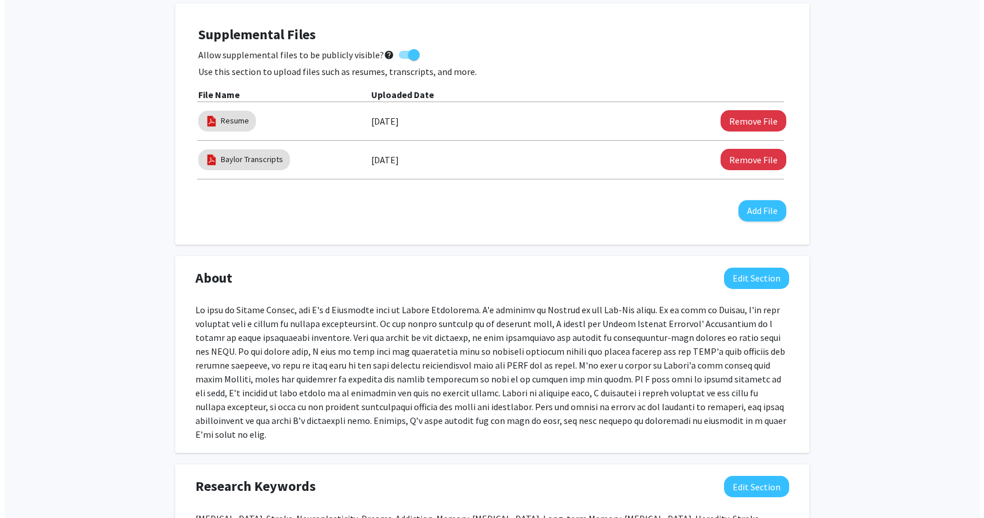
scroll to position [225, 0]
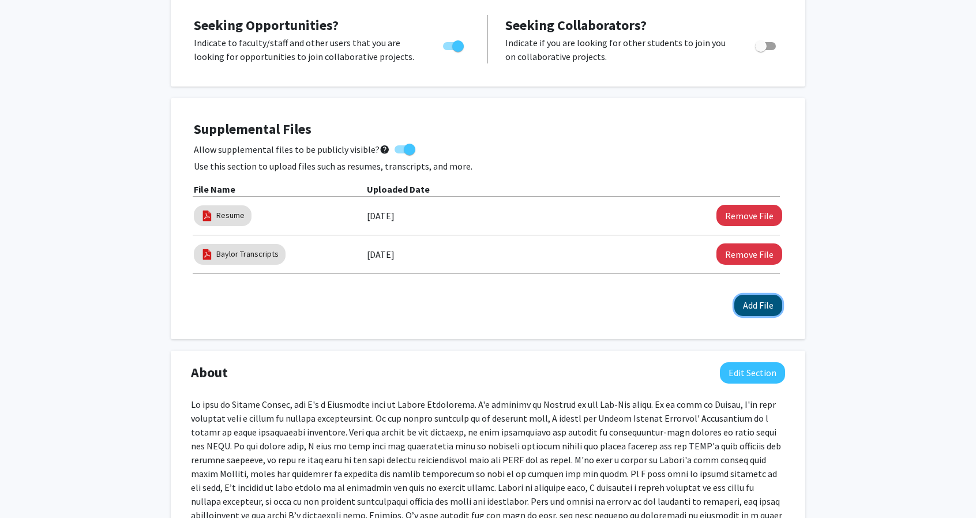
click at [758, 306] on button "Add File" at bounding box center [758, 305] width 48 height 21
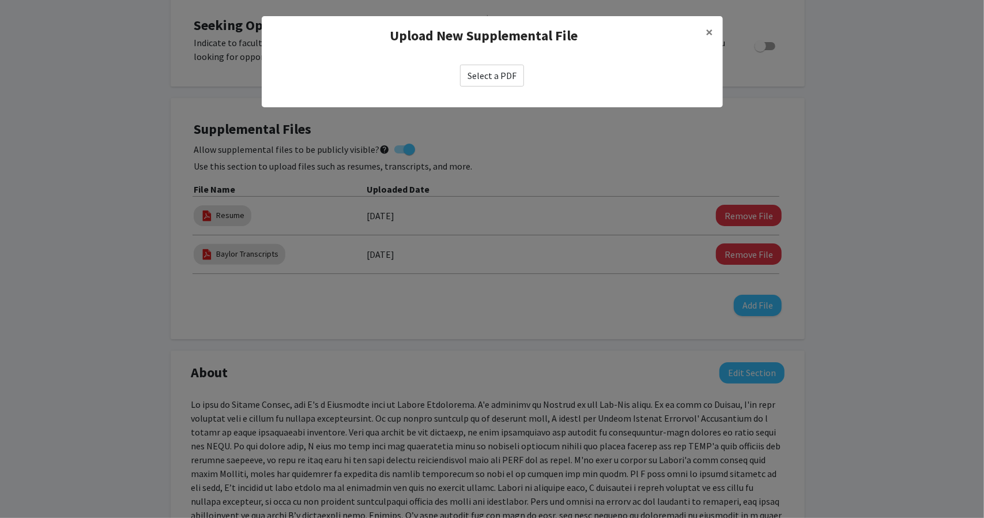
click at [503, 76] on label "Select a PDF" at bounding box center [492, 76] width 64 height 22
click at [0, 0] on input "Select a PDF" at bounding box center [0, 0] width 0 height 0
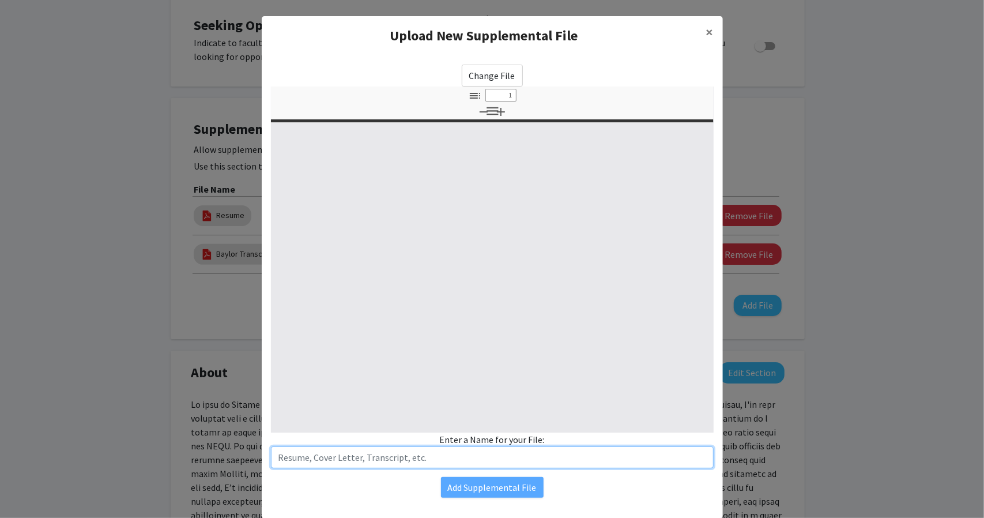
click at [310, 453] on input "text" at bounding box center [492, 457] width 443 height 22
select select "custom"
type input "H"
type input "0"
select select "custom"
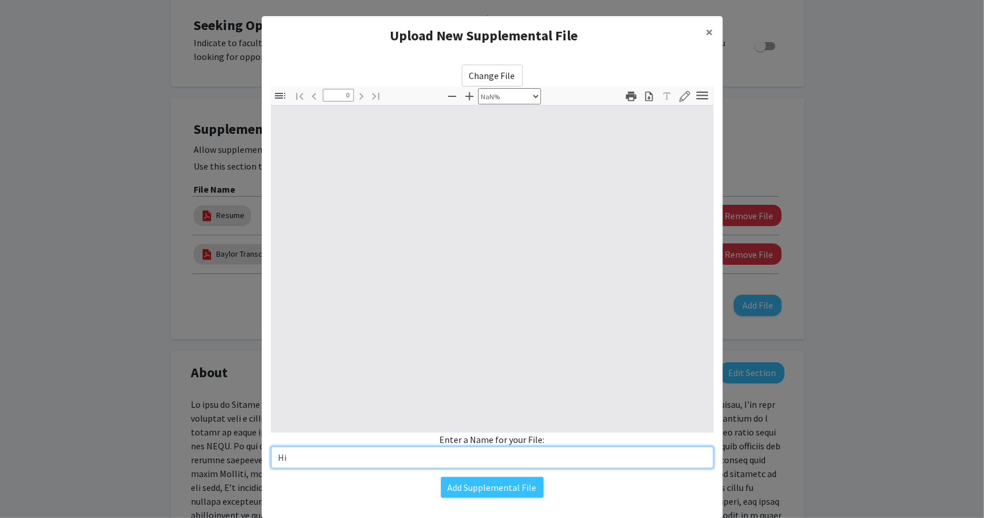
type input "Hig"
type input "1"
select select "auto"
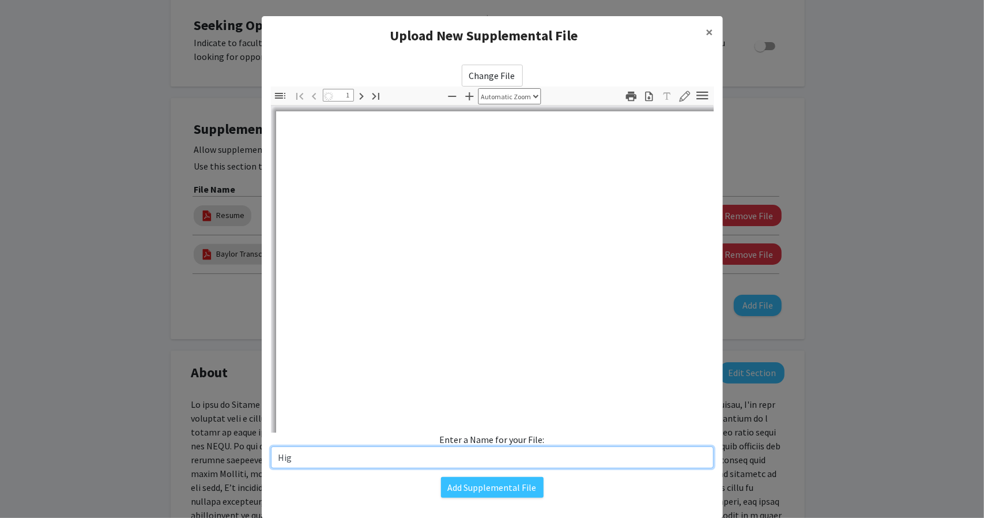
type input "High"
select select "auto"
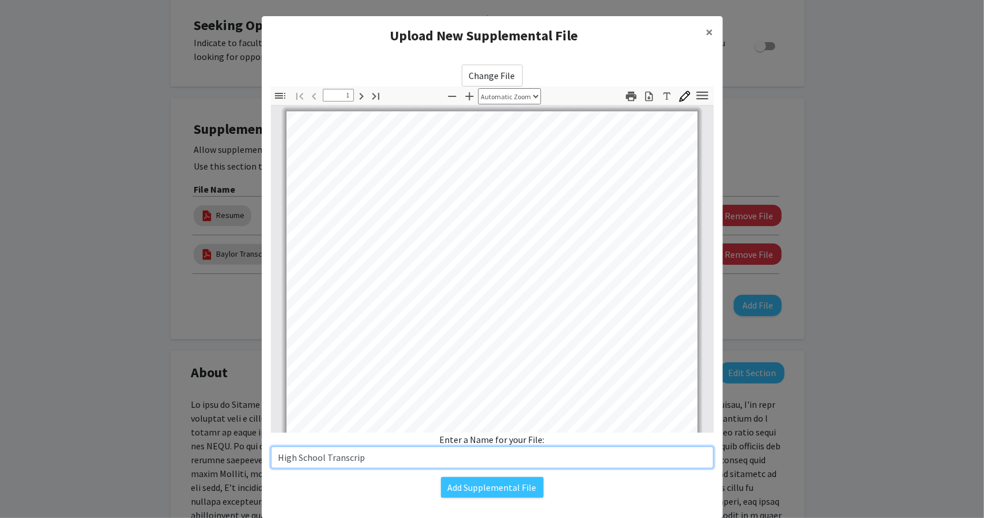
type input "High School Transcript"
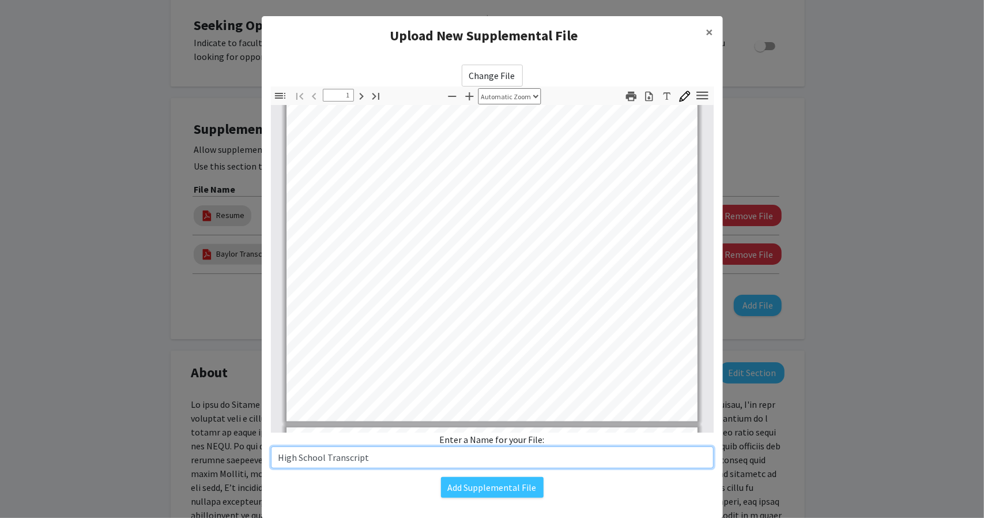
scroll to position [231, 0]
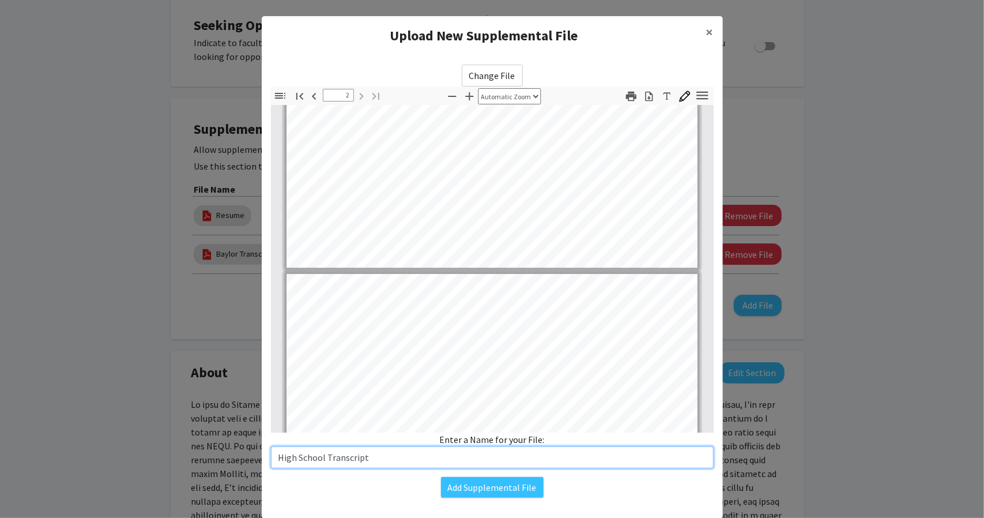
type input "1"
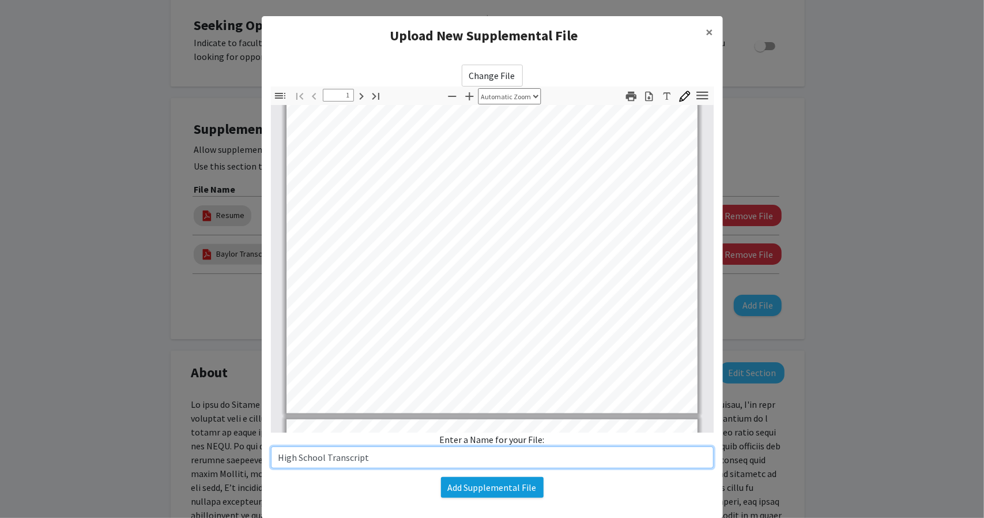
type input "High School Transcript"
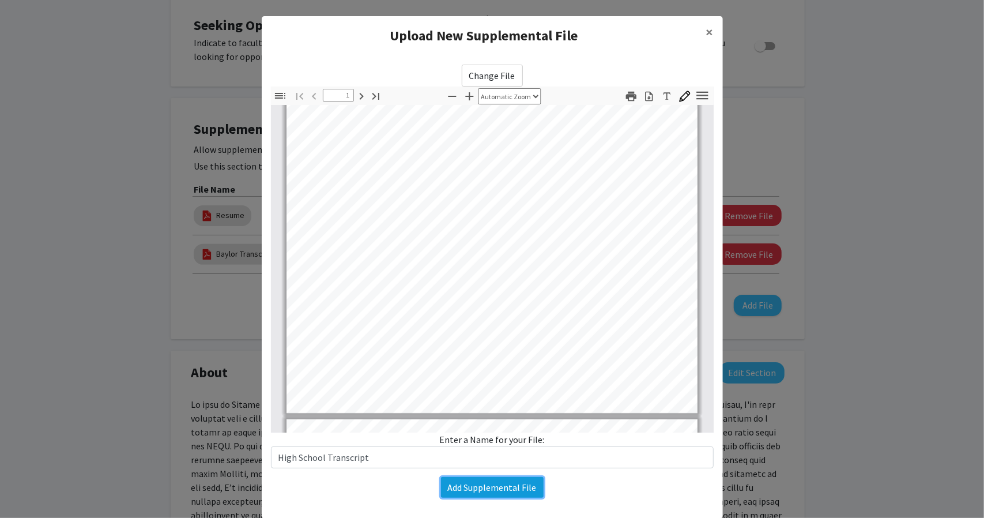
click at [482, 486] on button "Add Supplemental File" at bounding box center [492, 487] width 103 height 21
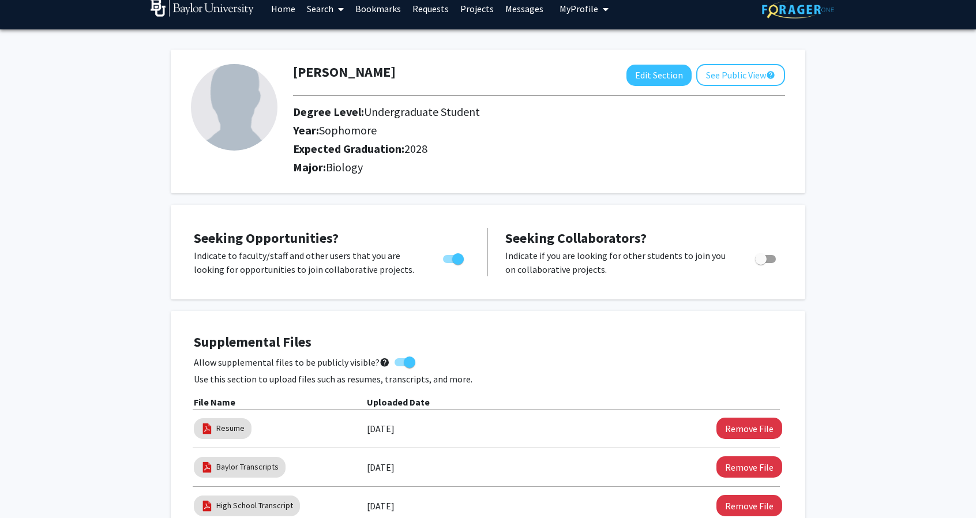
scroll to position [0, 0]
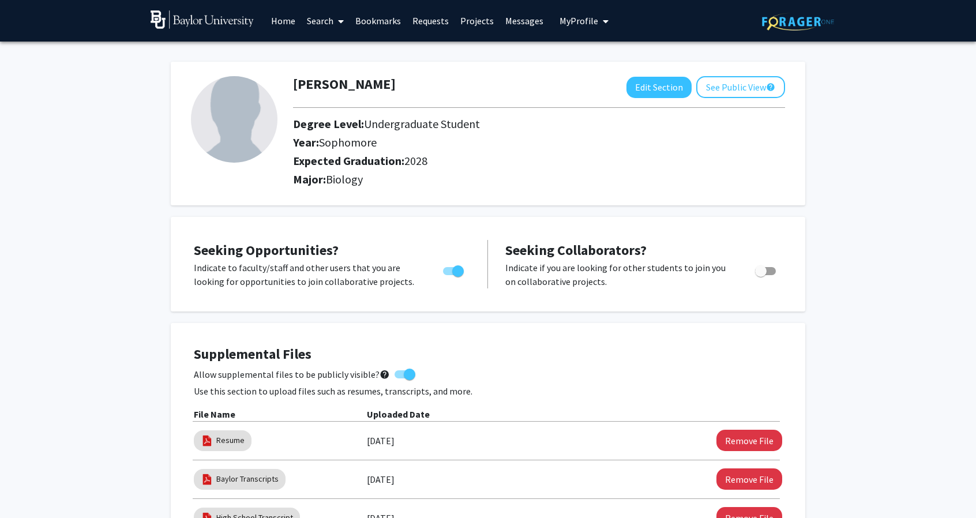
click at [254, 117] on img at bounding box center [234, 119] width 87 height 87
click at [646, 87] on button "Edit Section" at bounding box center [658, 87] width 65 height 21
select select "sophomore"
select select "2028"
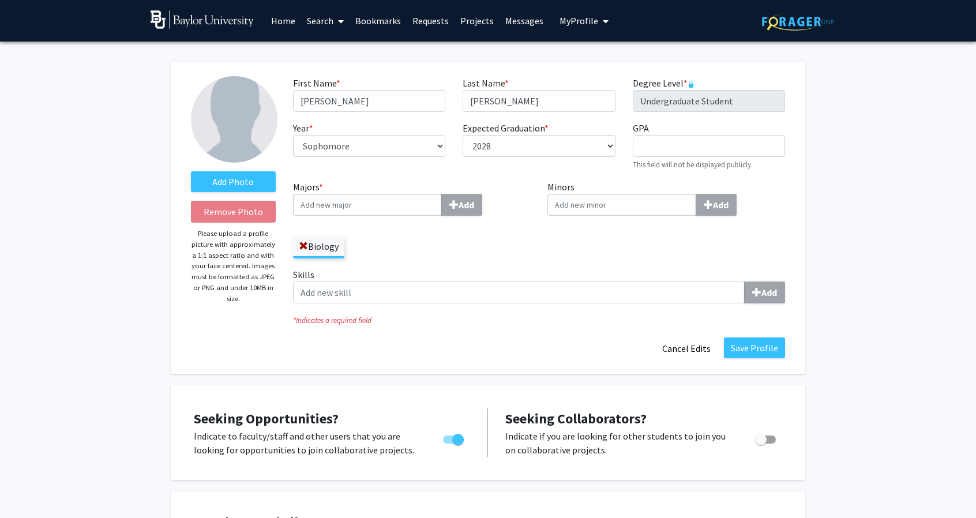
click at [396, 208] on input "Majors * Add" at bounding box center [367, 205] width 149 height 22
click at [345, 220] on div "Biol ogy" at bounding box center [367, 226] width 134 height 14
click at [345, 216] on input "Biol" at bounding box center [367, 205] width 149 height 22
type input "Biology"
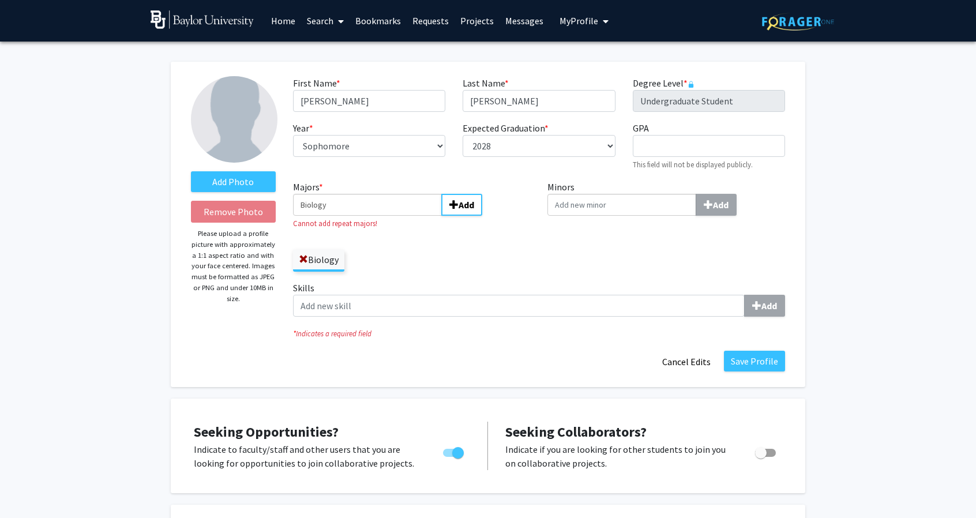
drag, startPoint x: 393, startPoint y: 203, endPoint x: 188, endPoint y: 219, distance: 205.3
click at [187, 219] on form "Add Photo Remove Photo Please upload a profile picture with approximately a 1:1…" at bounding box center [487, 224] width 611 height 296
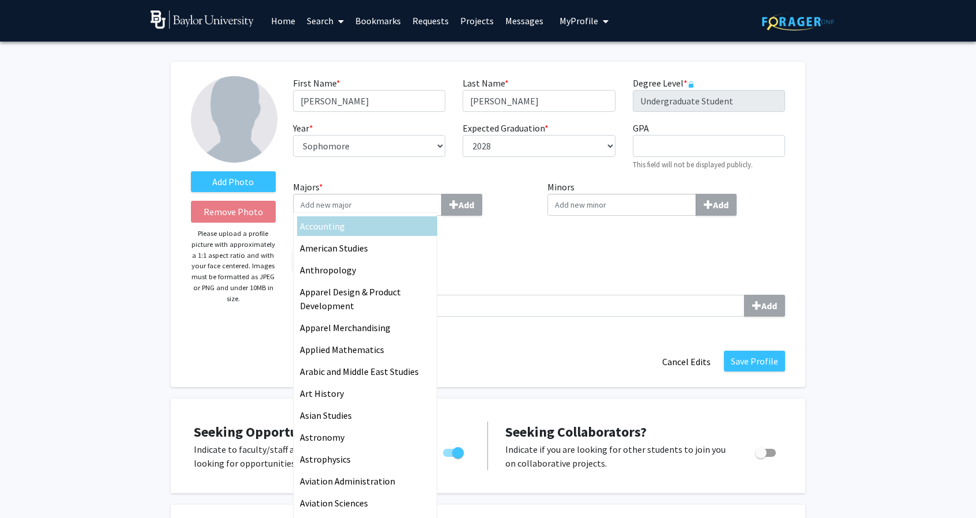
click at [482, 242] on div "Majors * Accounting American Studies Anthropology Apparel Design & Product Deve…" at bounding box center [412, 226] width 238 height 92
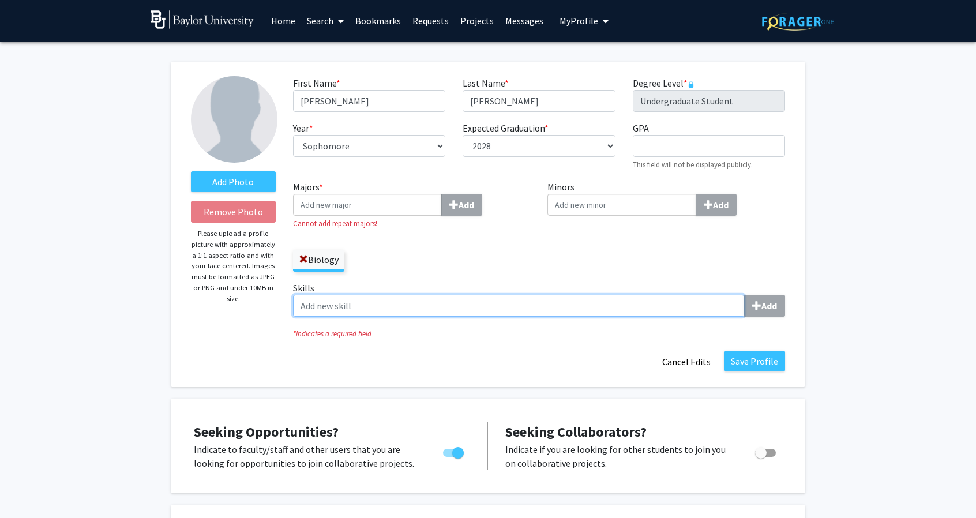
click at [424, 301] on input "Skills Add" at bounding box center [519, 306] width 452 height 22
type input "q"
type input "Quickbooks"
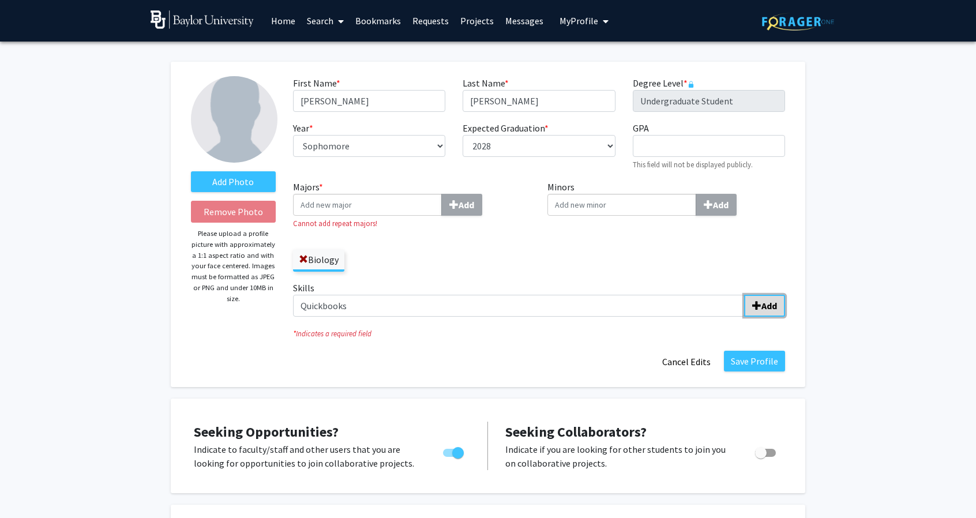
click at [757, 306] on span "submit" at bounding box center [756, 305] width 9 height 9
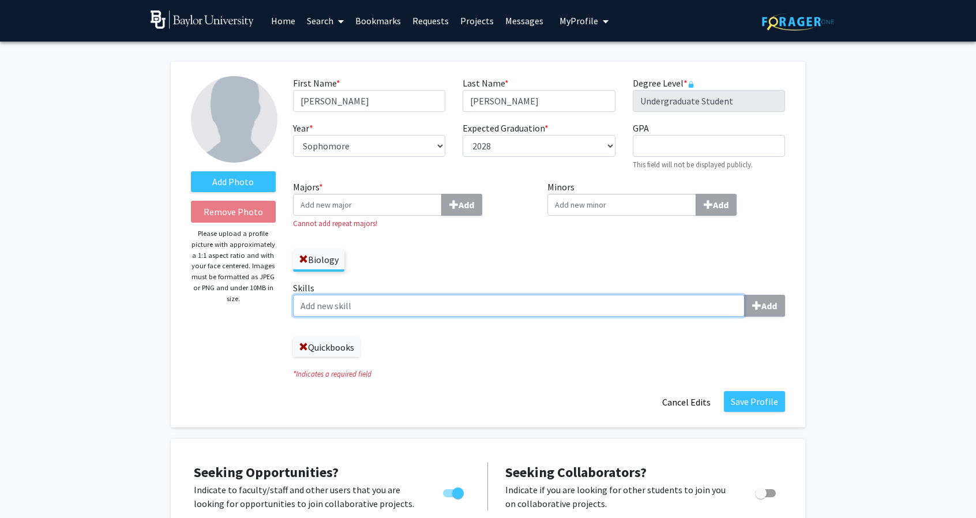
click at [372, 307] on input "Skills Add" at bounding box center [519, 306] width 452 height 22
type input "M"
type input "Compound Microscope"
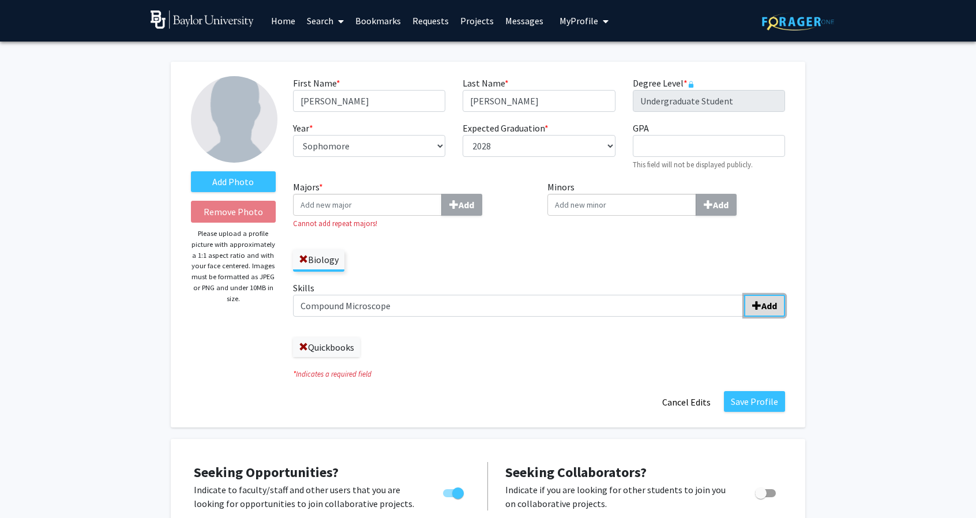
click at [759, 306] on span "submit" at bounding box center [756, 305] width 9 height 9
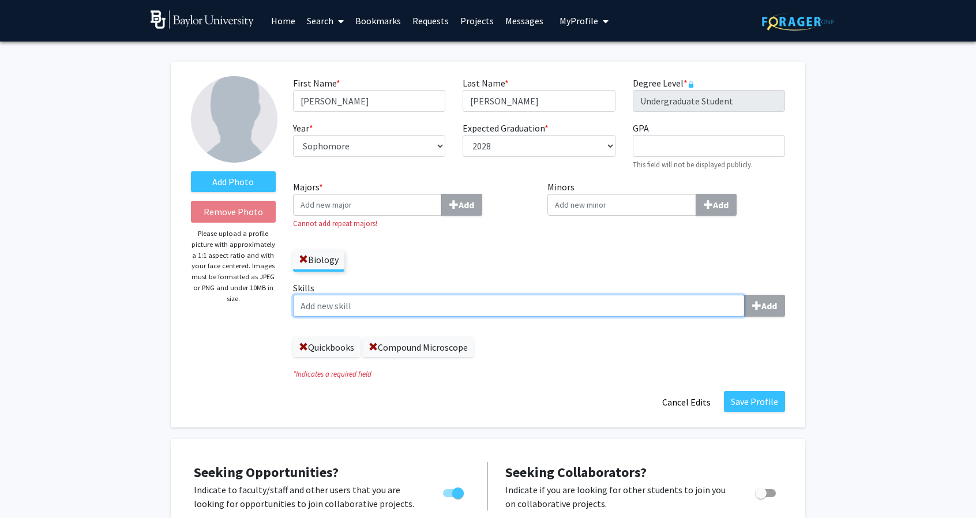
click at [668, 307] on input "Skills Add" at bounding box center [519, 306] width 452 height 22
type input "Stareoscopic Microscope"
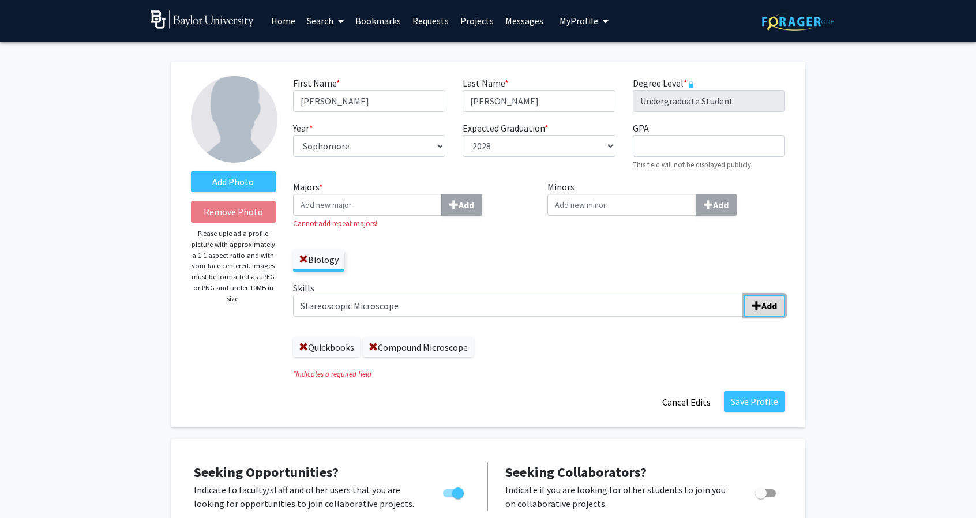
click at [756, 306] on span "submit" at bounding box center [756, 305] width 9 height 9
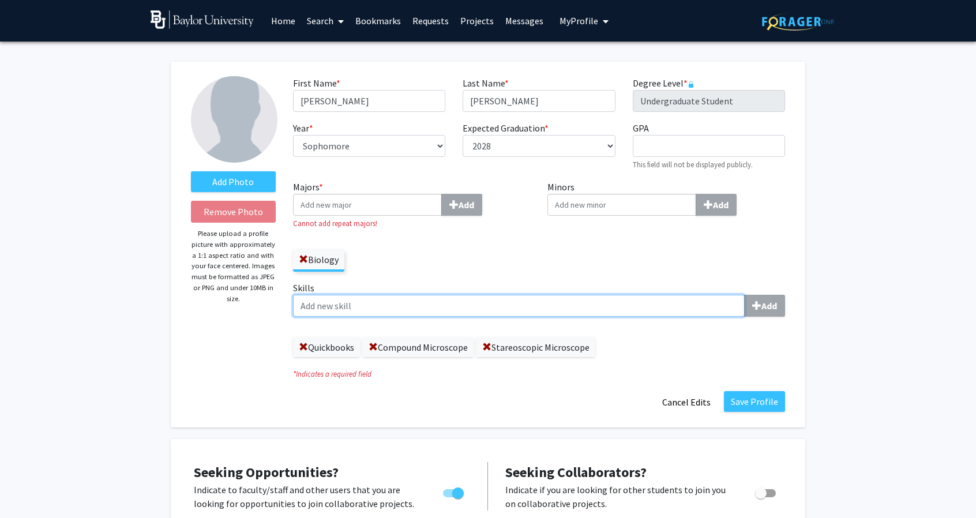
click at [486, 305] on input "Skills Add" at bounding box center [519, 306] width 452 height 22
type input "S"
type input "iNaturalist"
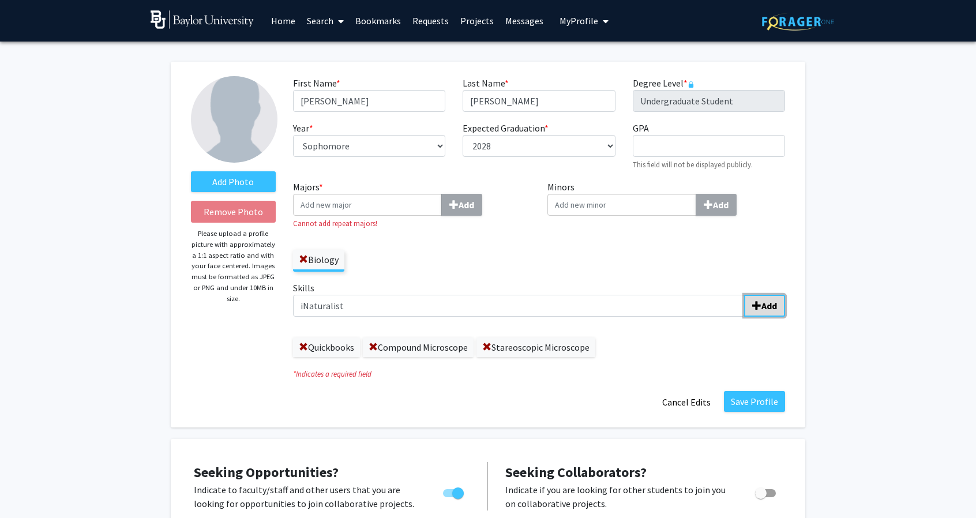
click at [770, 307] on b "Add" at bounding box center [769, 306] width 16 height 12
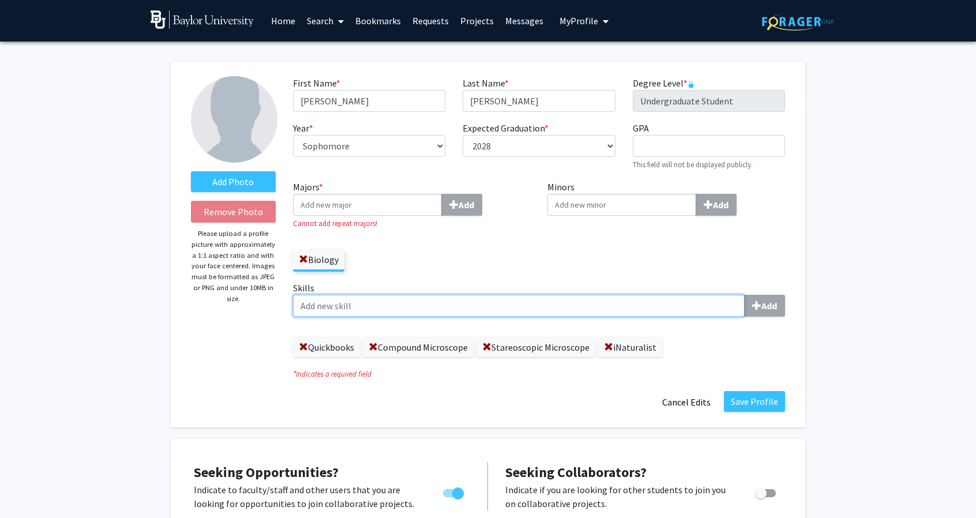
click at [449, 304] on input "Skills Add" at bounding box center [519, 306] width 452 height 22
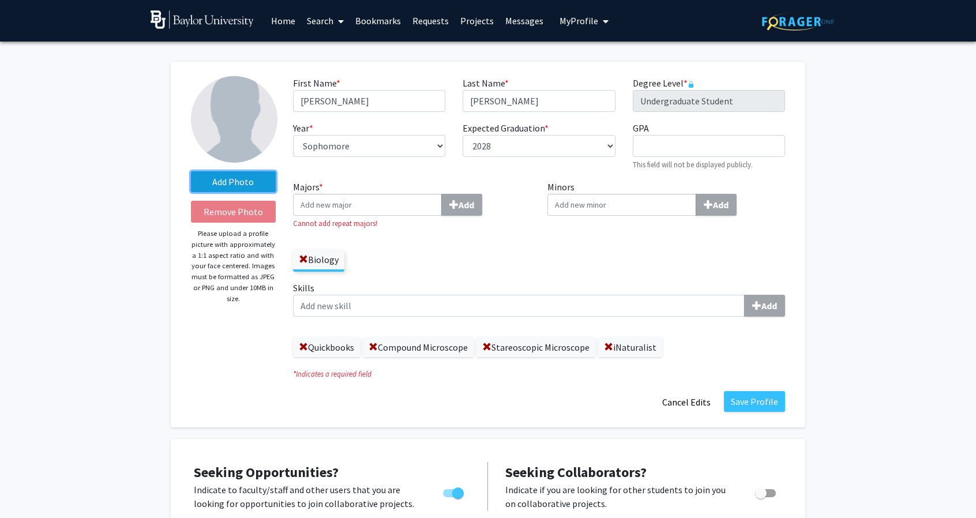
click at [234, 176] on label "Add Photo" at bounding box center [233, 181] width 85 height 21
click at [0, 0] on input "Add Photo" at bounding box center [0, 0] width 0 height 0
click at [652, 156] on input "GPA required" at bounding box center [709, 146] width 152 height 22
type input "4"
type input "3.73"
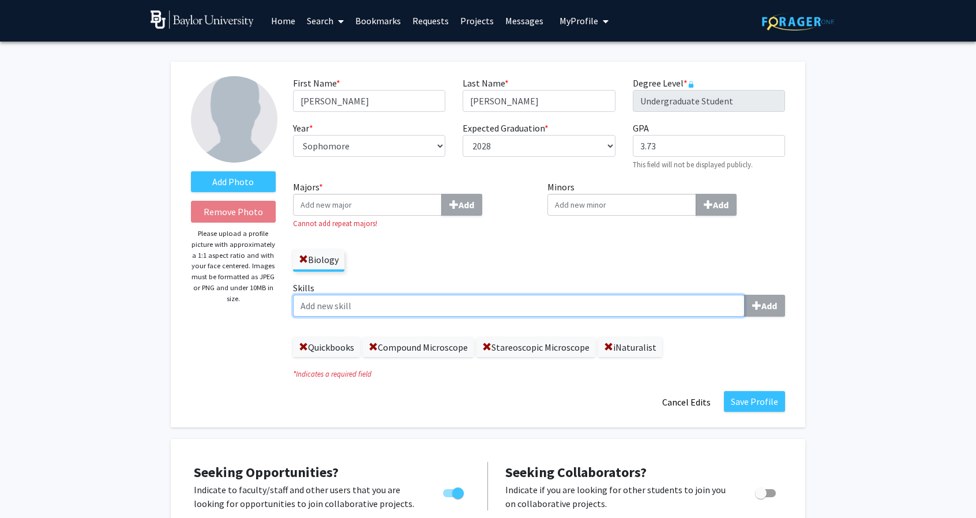
click at [696, 305] on input "Skills Add" at bounding box center [519, 306] width 452 height 22
type input "Dissection"
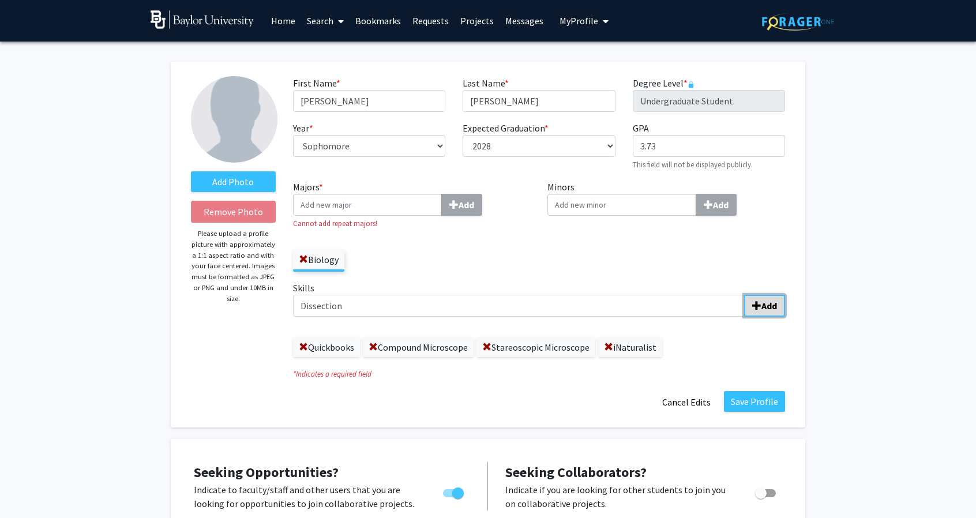
click at [761, 304] on span "submit" at bounding box center [756, 305] width 9 height 9
click at [743, 401] on button "Save Profile" at bounding box center [754, 401] width 61 height 21
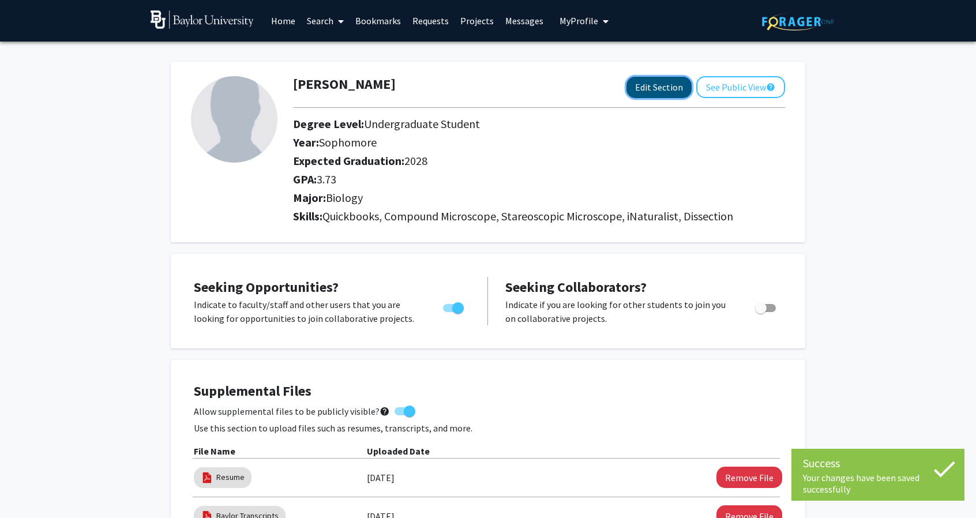
click at [632, 86] on button "Edit Section" at bounding box center [658, 87] width 65 height 21
select select "sophomore"
select select "2028"
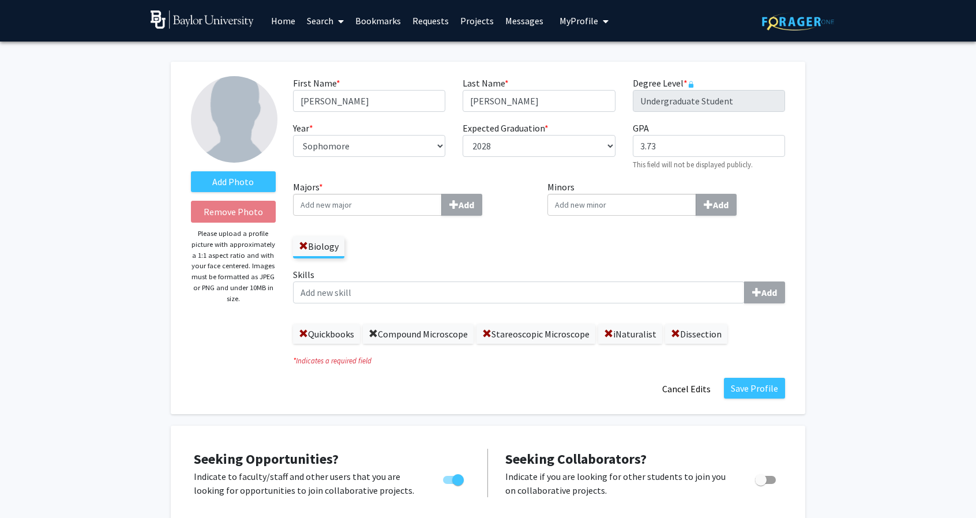
click at [375, 331] on span at bounding box center [373, 333] width 9 height 9
click at [377, 332] on span at bounding box center [373, 333] width 9 height 9
select select "sophomore"
select select "2028"
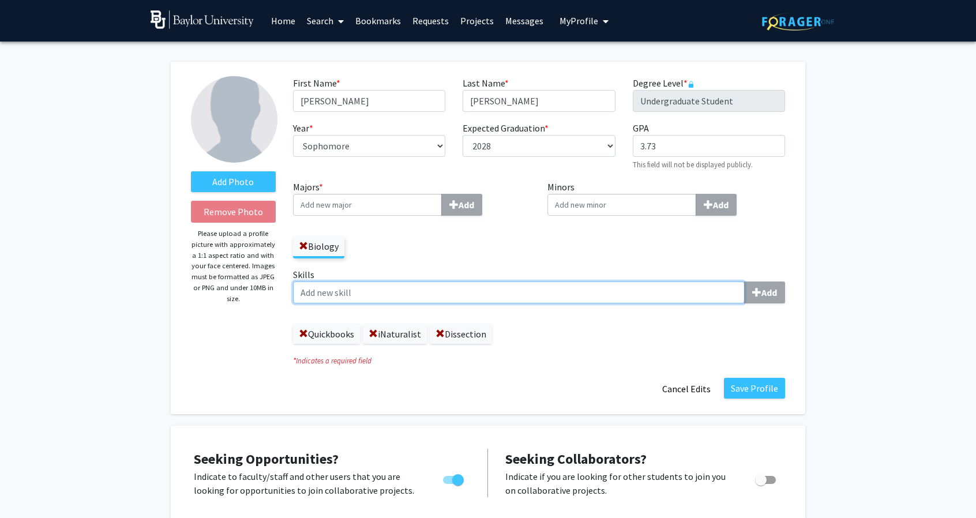
click at [371, 298] on input "Skills Add" at bounding box center [519, 292] width 452 height 22
click at [374, 288] on input "Micro" at bounding box center [519, 292] width 452 height 22
drag, startPoint x: 366, startPoint y: 293, endPoint x: 254, endPoint y: 283, distance: 111.8
click at [254, 283] on form "Add Photo Remove Photo Please upload a profile picture with approximately a 1:1…" at bounding box center [487, 238] width 611 height 324
paste input "stereoscopic microscope"
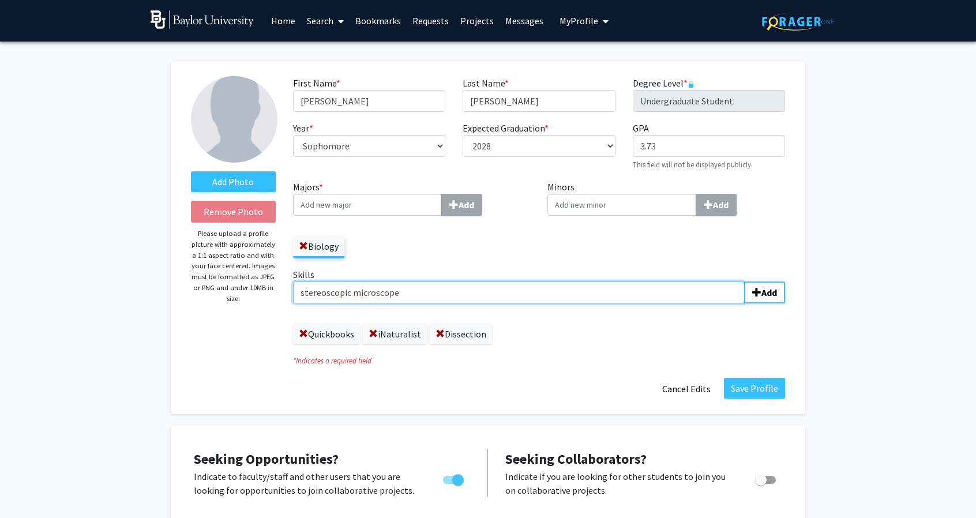
click at [303, 292] on input "stereoscopic microscope" at bounding box center [519, 292] width 452 height 22
click at [360, 294] on input "Stereoscopic microscope" at bounding box center [519, 292] width 452 height 22
type input "Stereoscopic Microscope"
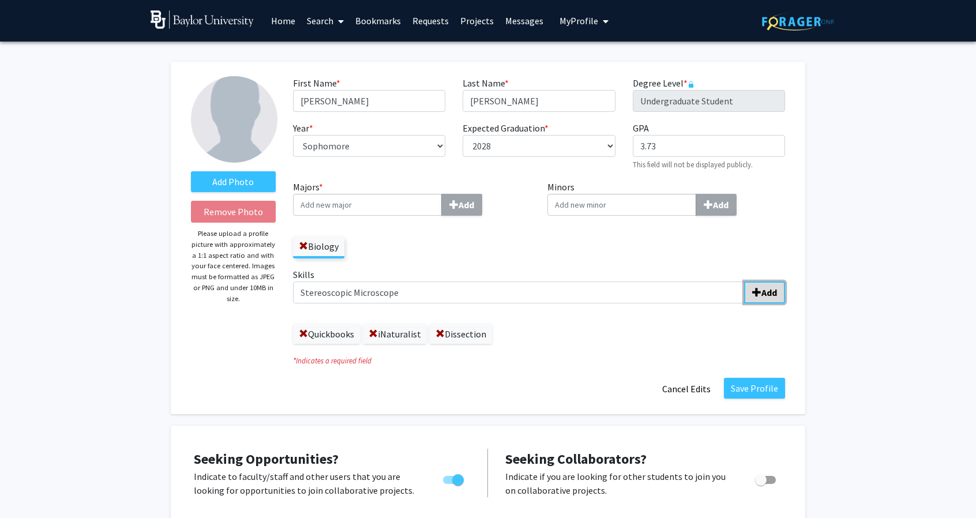
click at [766, 288] on b "Add" at bounding box center [769, 293] width 16 height 12
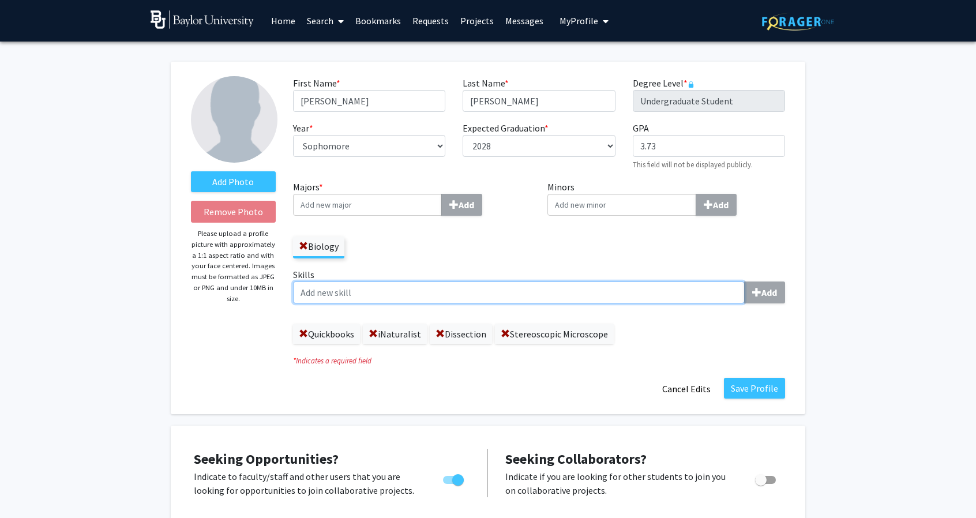
click at [340, 292] on input "Skills Add" at bounding box center [519, 292] width 452 height 22
type input "Compound Microscope"
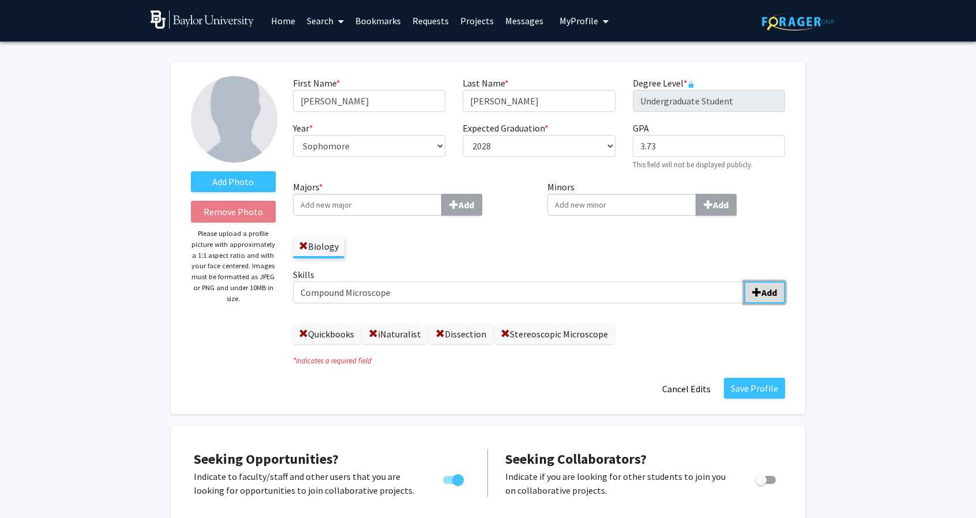
click at [764, 296] on b "Add" at bounding box center [769, 293] width 16 height 12
click at [438, 332] on span at bounding box center [439, 333] width 9 height 9
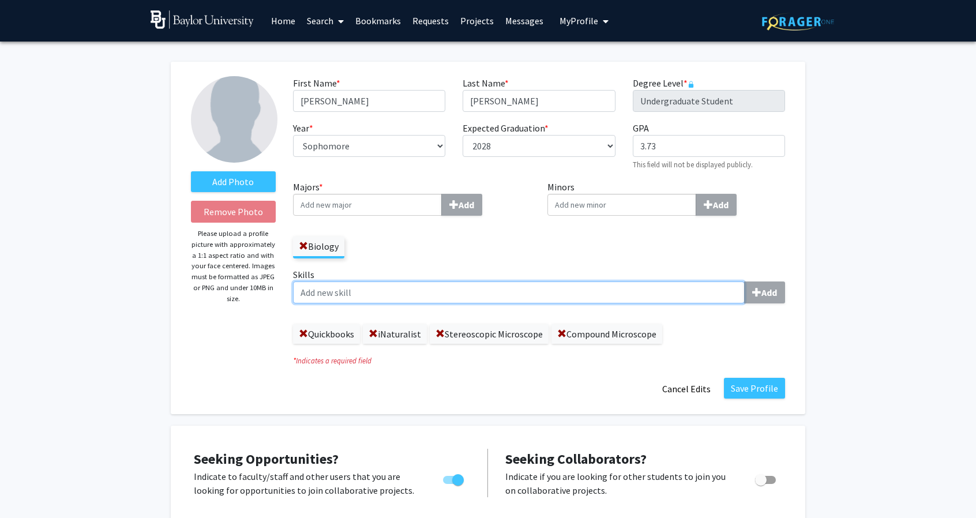
click at [362, 299] on input "Skills Add" at bounding box center [519, 292] width 452 height 22
drag, startPoint x: 362, startPoint y: 299, endPoint x: 417, endPoint y: 355, distance: 78.3
click at [375, 322] on div "Skills Dissections Add Quickbooks iNaturalist Stereoscopic Microscope Compound …" at bounding box center [539, 306] width 492 height 76
type input "Dissections"
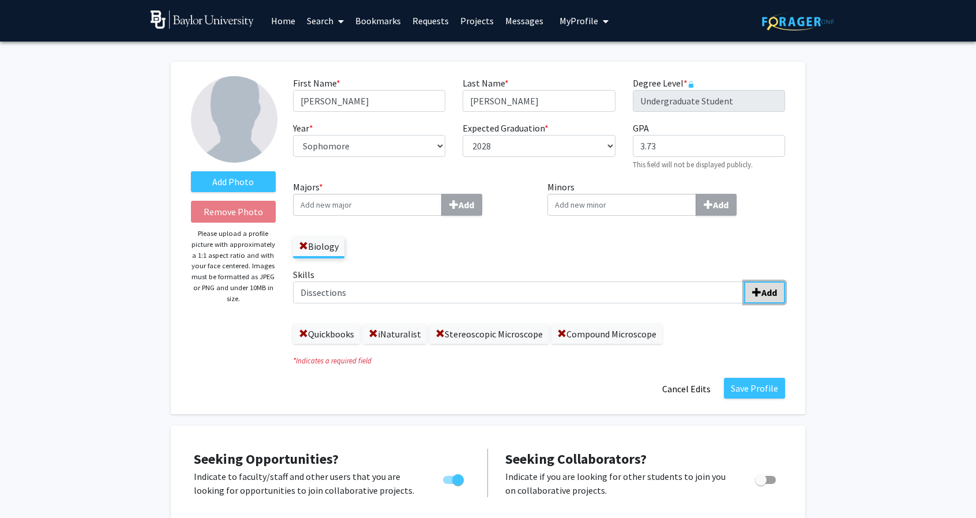
click at [757, 291] on span "submit" at bounding box center [756, 292] width 9 height 9
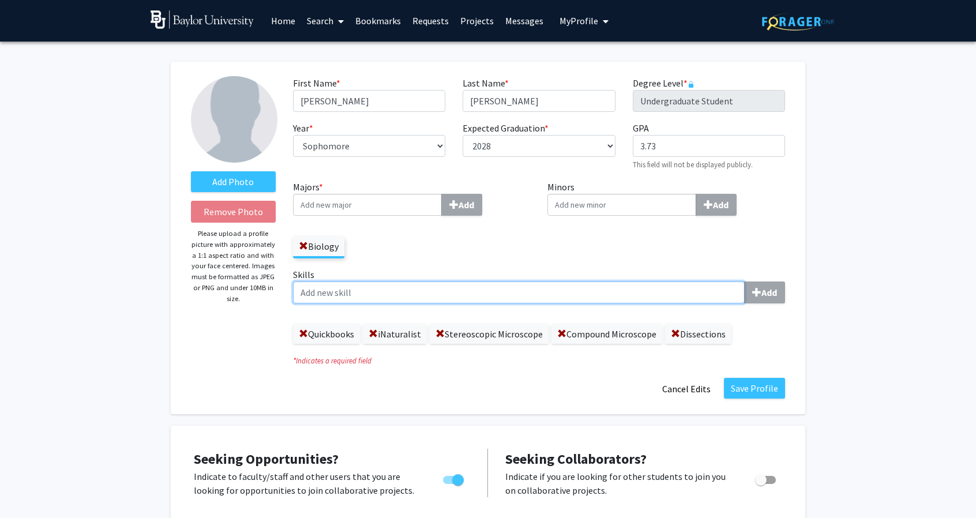
click at [375, 290] on input "Skills Add" at bounding box center [519, 292] width 452 height 22
type input "Fume Hood Experience"
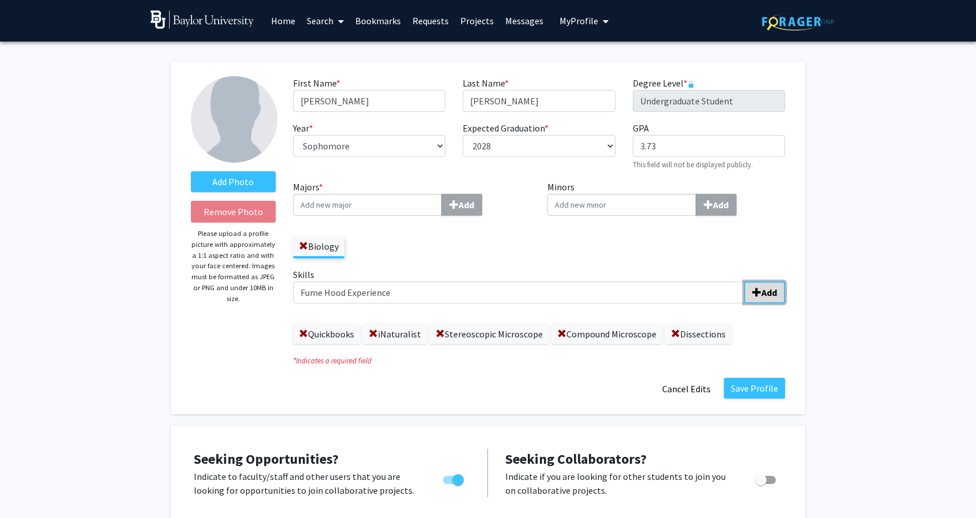
click at [757, 294] on span "submit" at bounding box center [756, 292] width 9 height 9
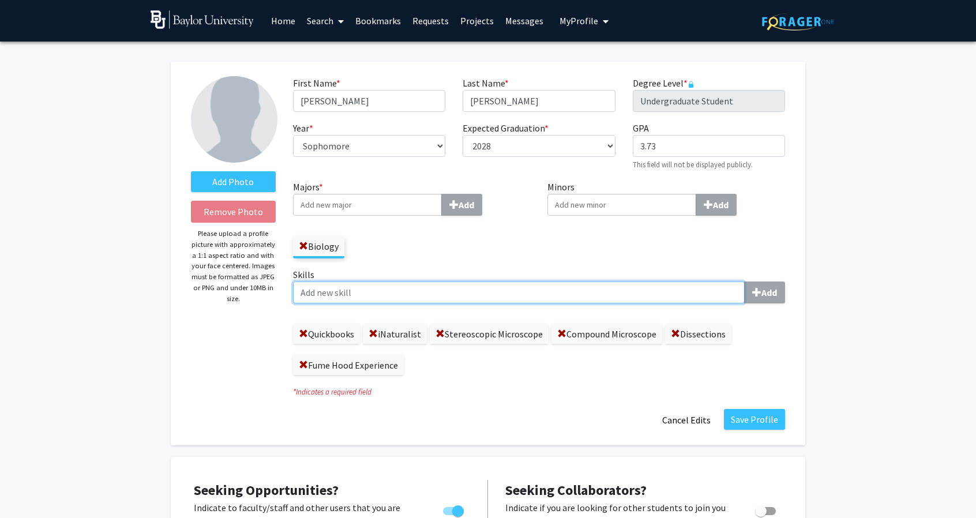
click at [415, 289] on input "Skills Add" at bounding box center [519, 292] width 452 height 22
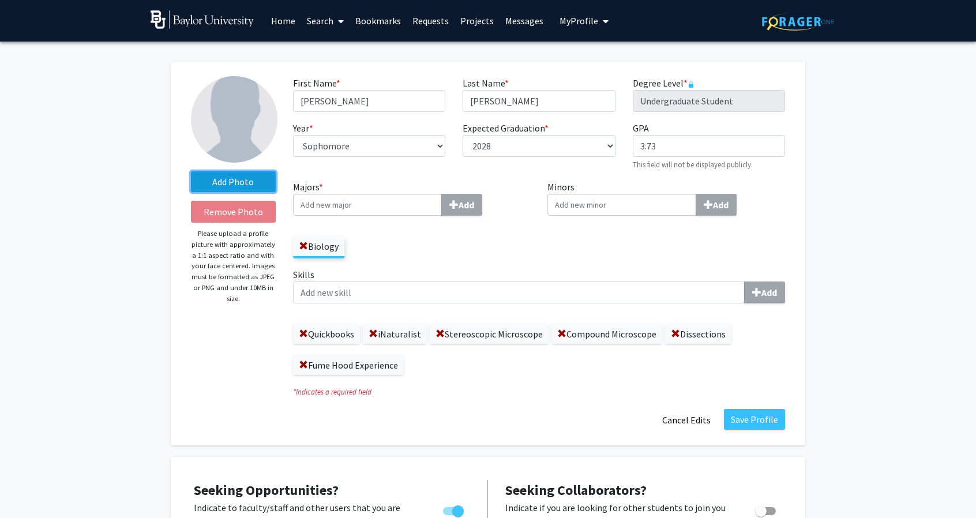
click at [240, 189] on label "Add Photo" at bounding box center [233, 181] width 85 height 21
click at [0, 0] on input "Add Photo" at bounding box center [0, 0] width 0 height 0
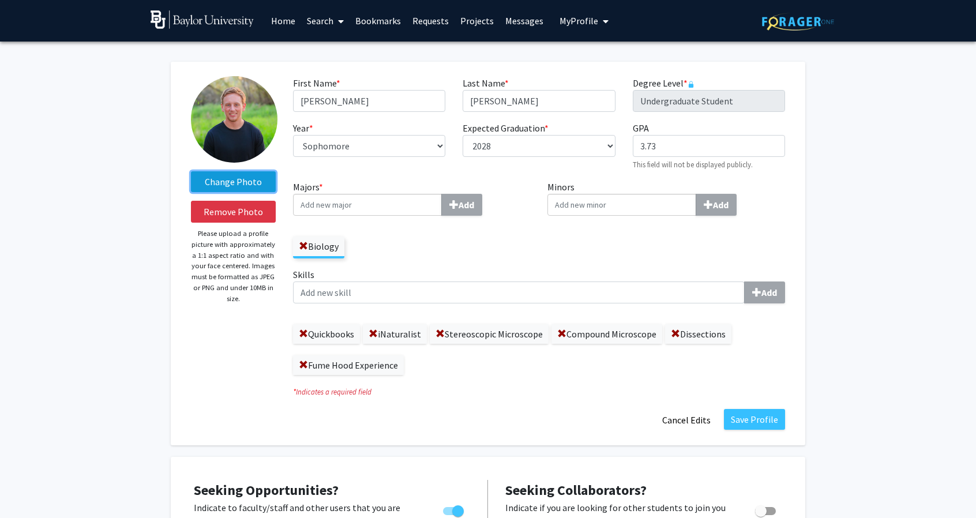
click at [239, 179] on label "Change Photo" at bounding box center [233, 181] width 85 height 21
click at [0, 0] on input "Change Photo" at bounding box center [0, 0] width 0 height 0
click at [768, 421] on button "Save Profile" at bounding box center [754, 419] width 61 height 21
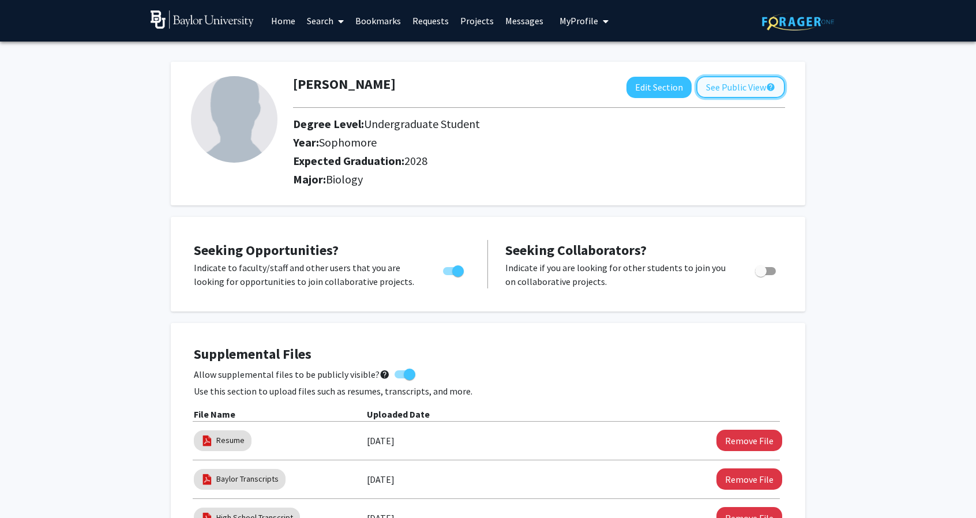
click at [738, 84] on button "See Public View help" at bounding box center [740, 87] width 89 height 22
